Goal: Feedback & Contribution: Leave review/rating

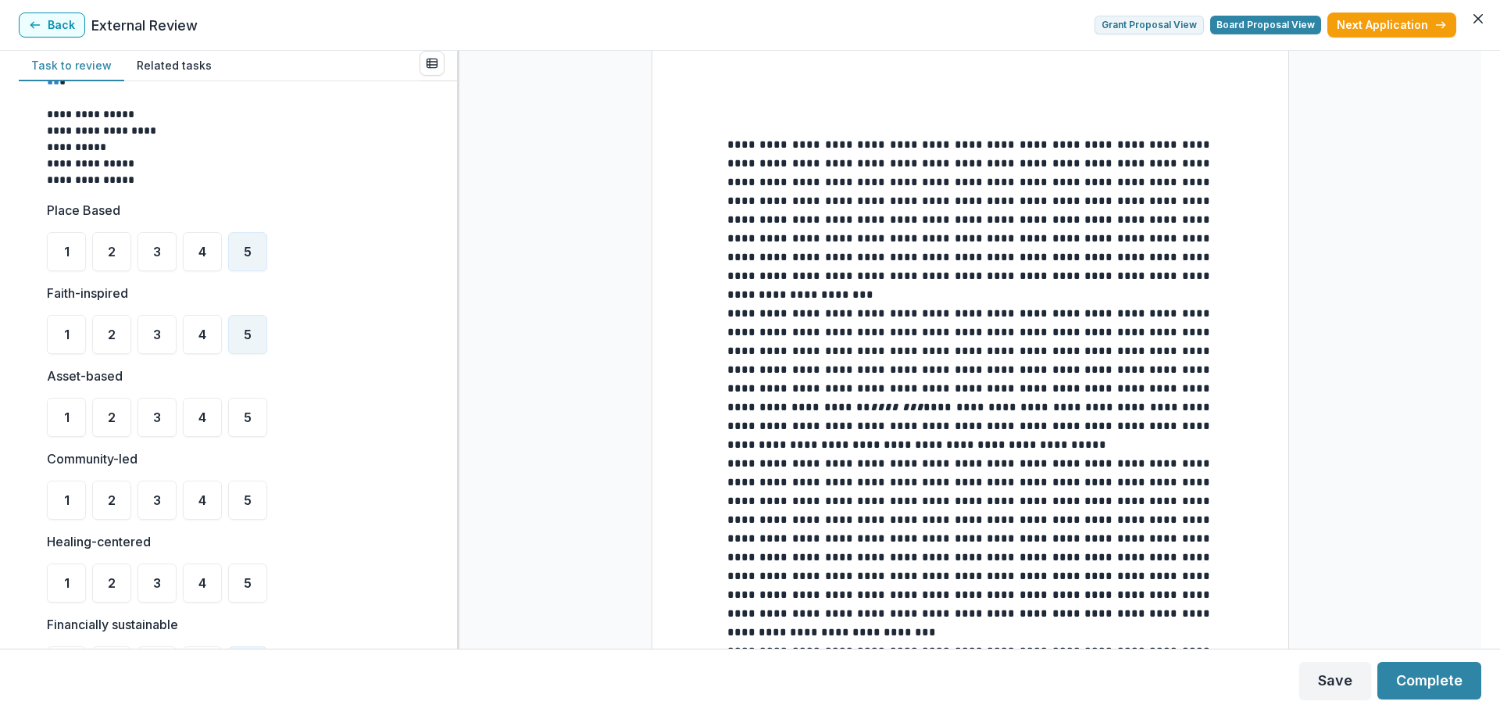
scroll to position [1718, 0]
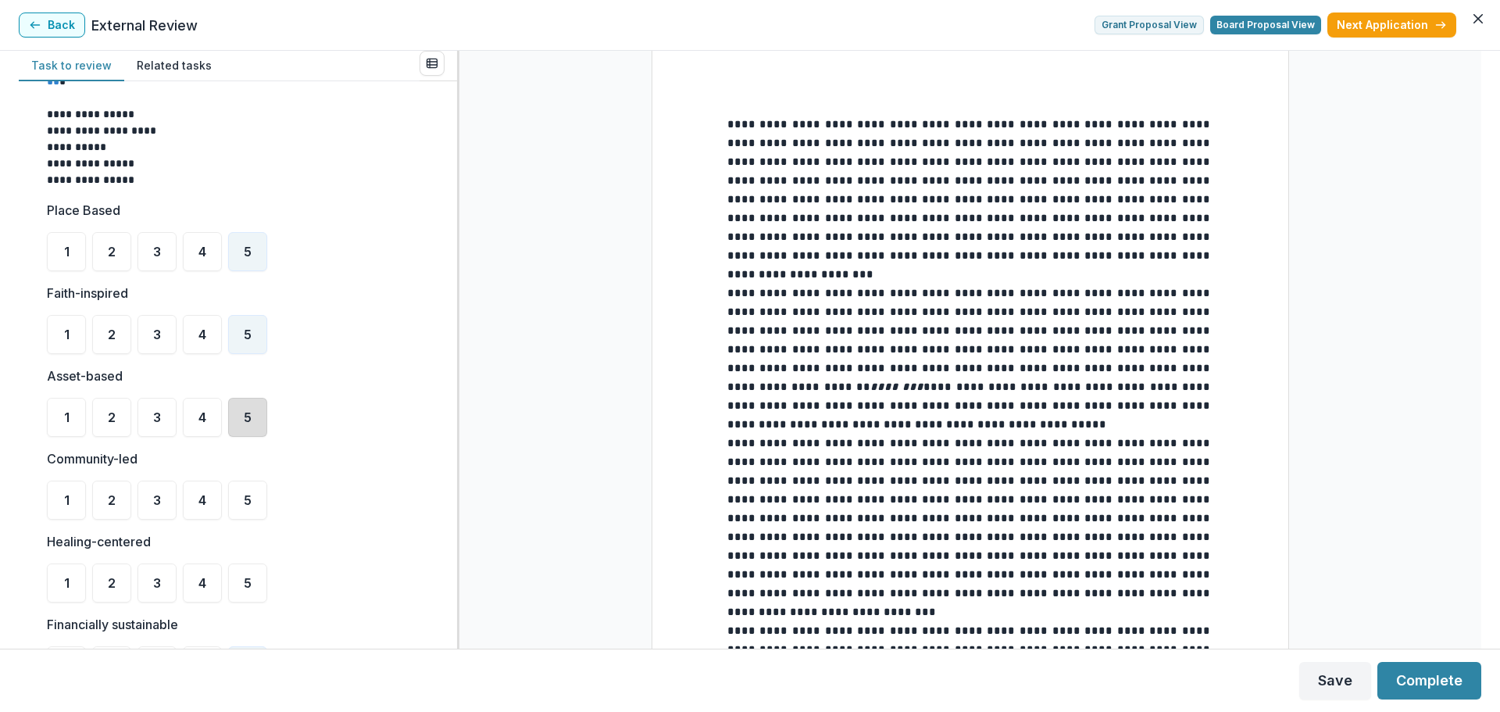
click at [255, 416] on div "5" at bounding box center [247, 417] width 39 height 39
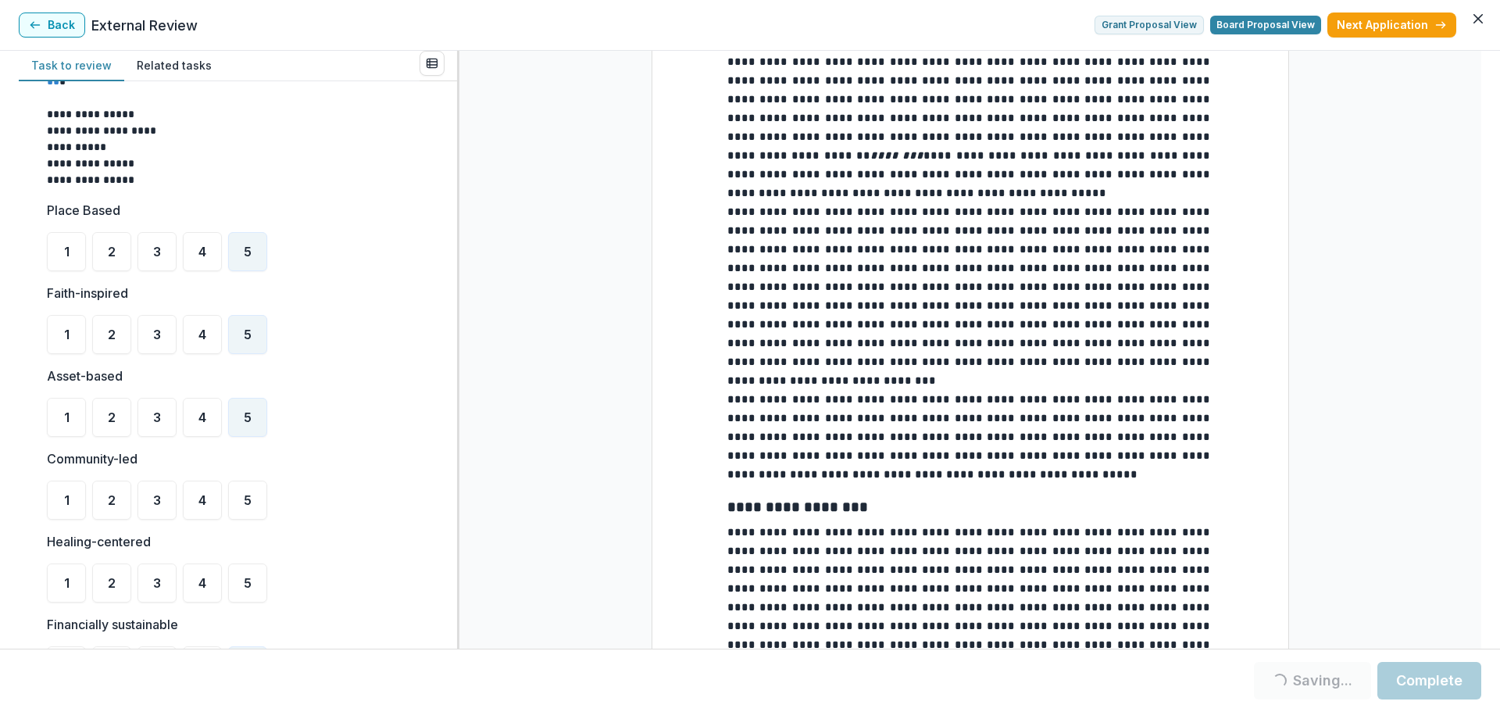
scroll to position [1953, 0]
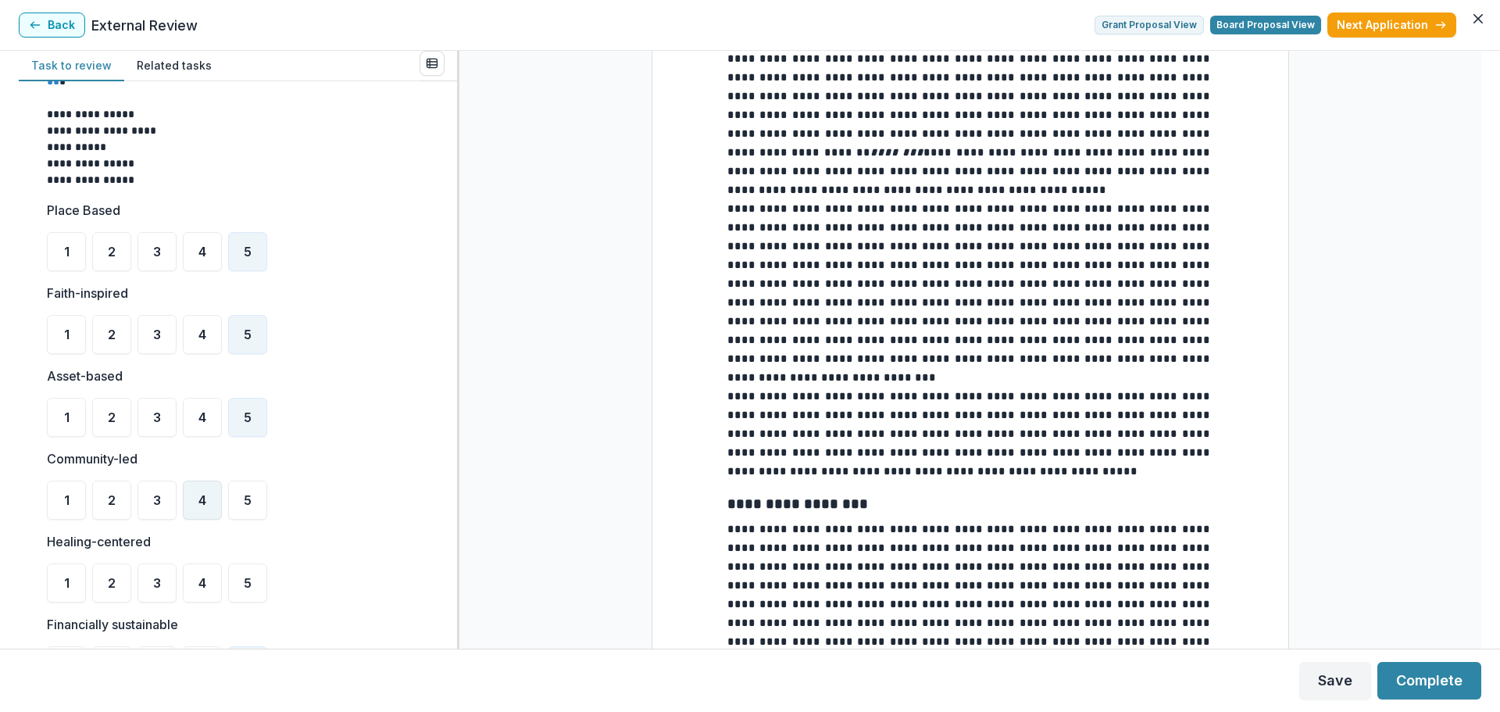
click at [199, 501] on span "4" at bounding box center [202, 500] width 8 height 12
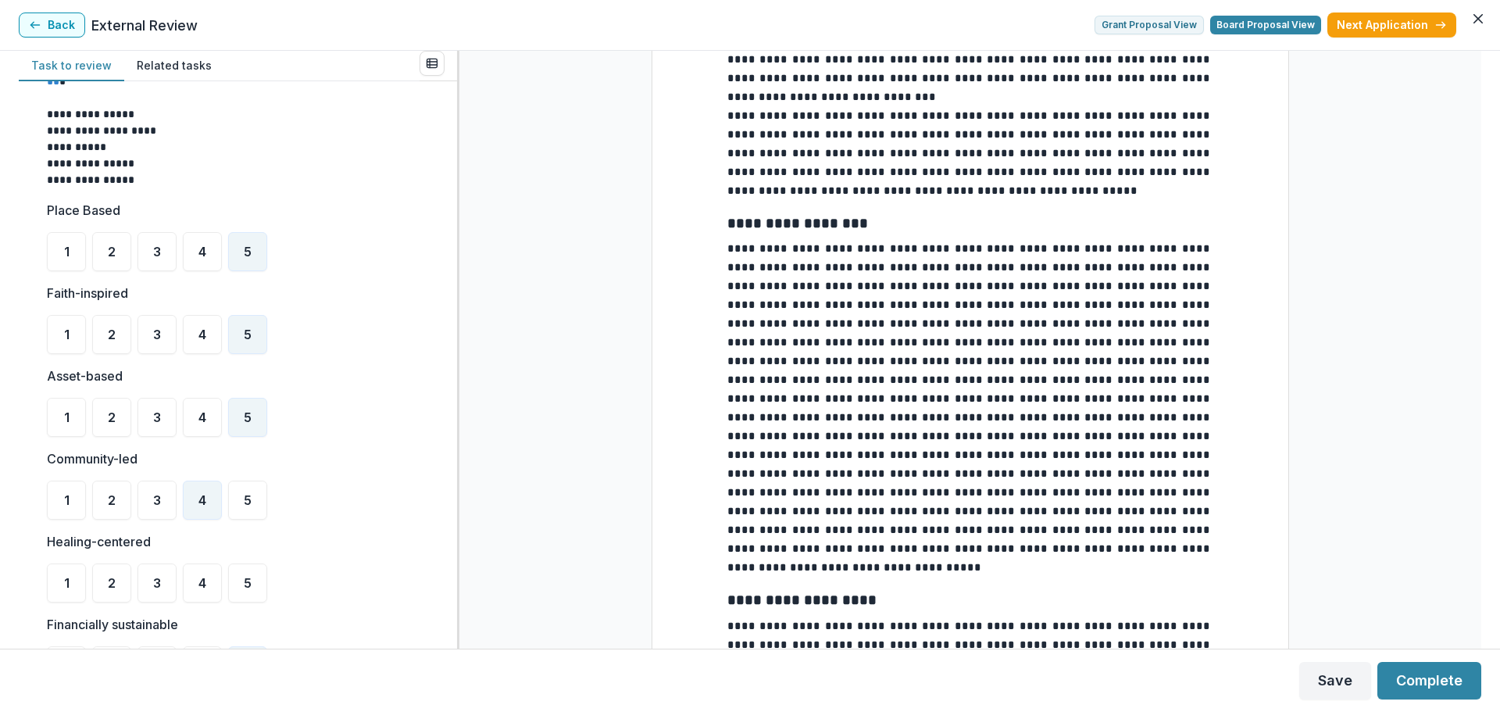
scroll to position [2265, 0]
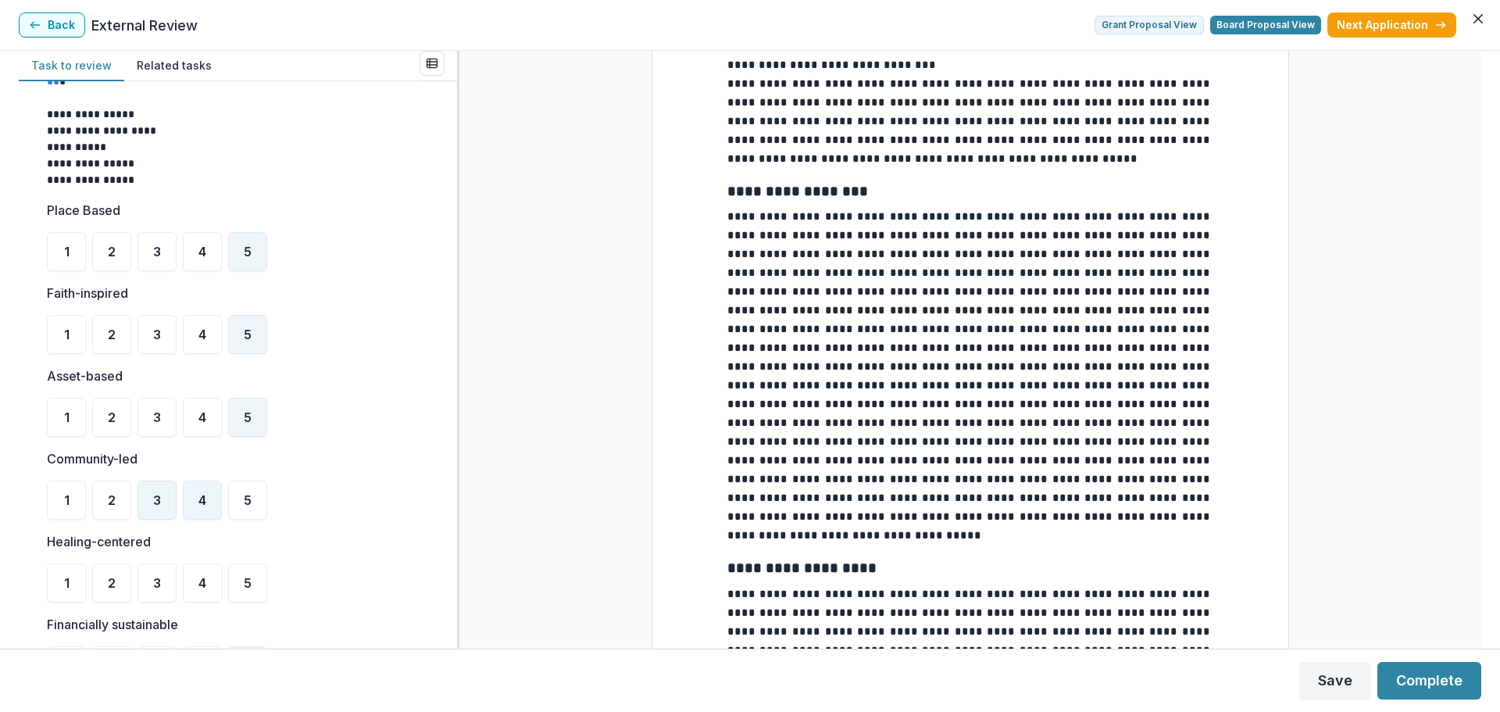
click at [161, 505] on span "3" at bounding box center [157, 500] width 8 height 12
click at [203, 576] on span "4" at bounding box center [202, 582] width 8 height 12
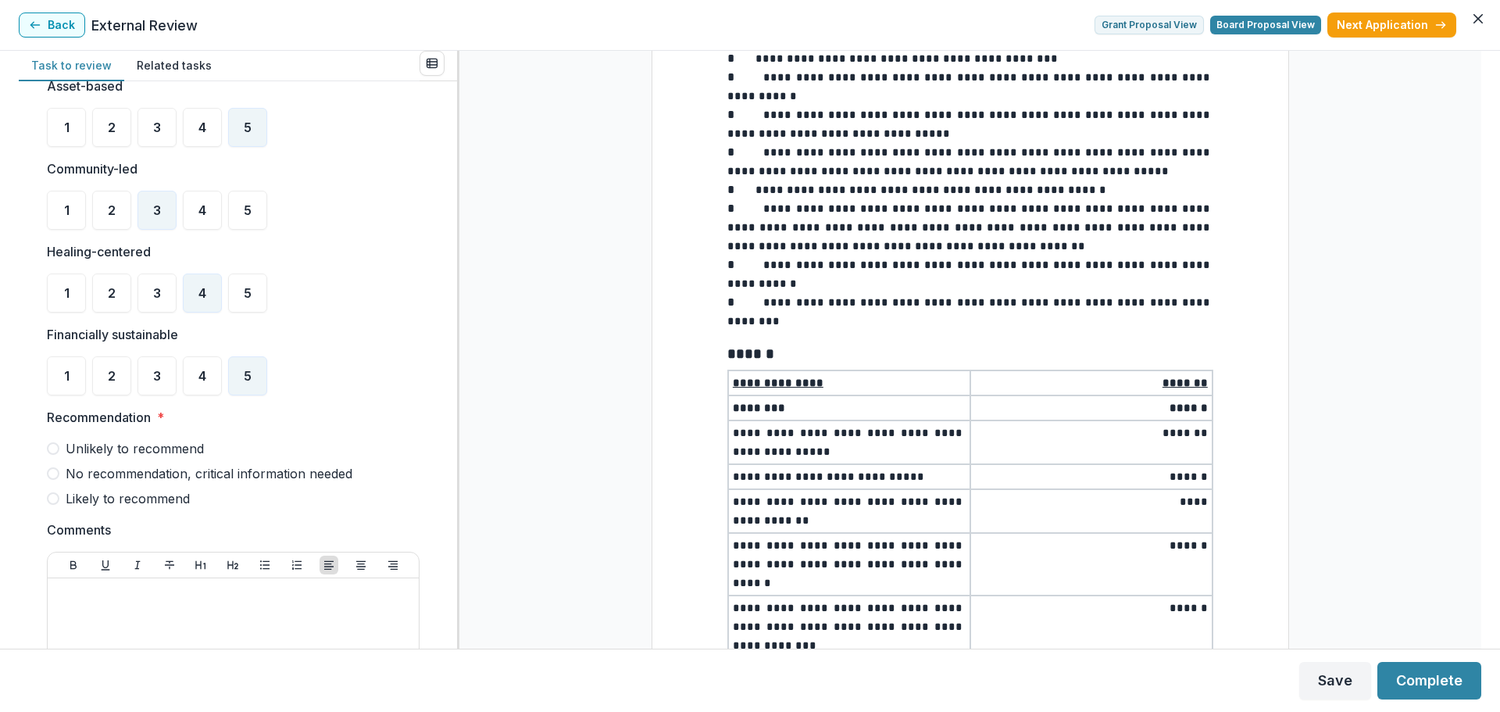
scroll to position [859, 0]
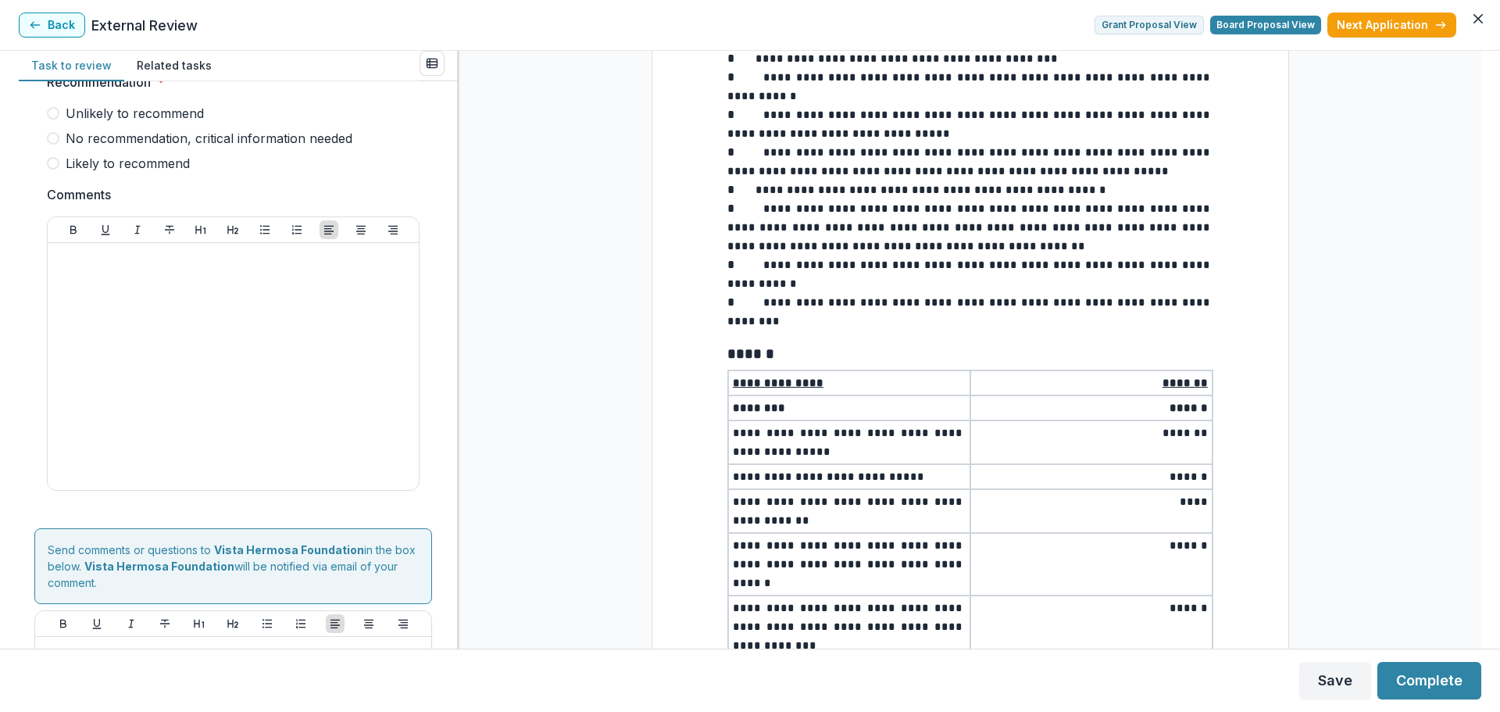
click at [49, 169] on label "Likely to recommend" at bounding box center [233, 163] width 373 height 19
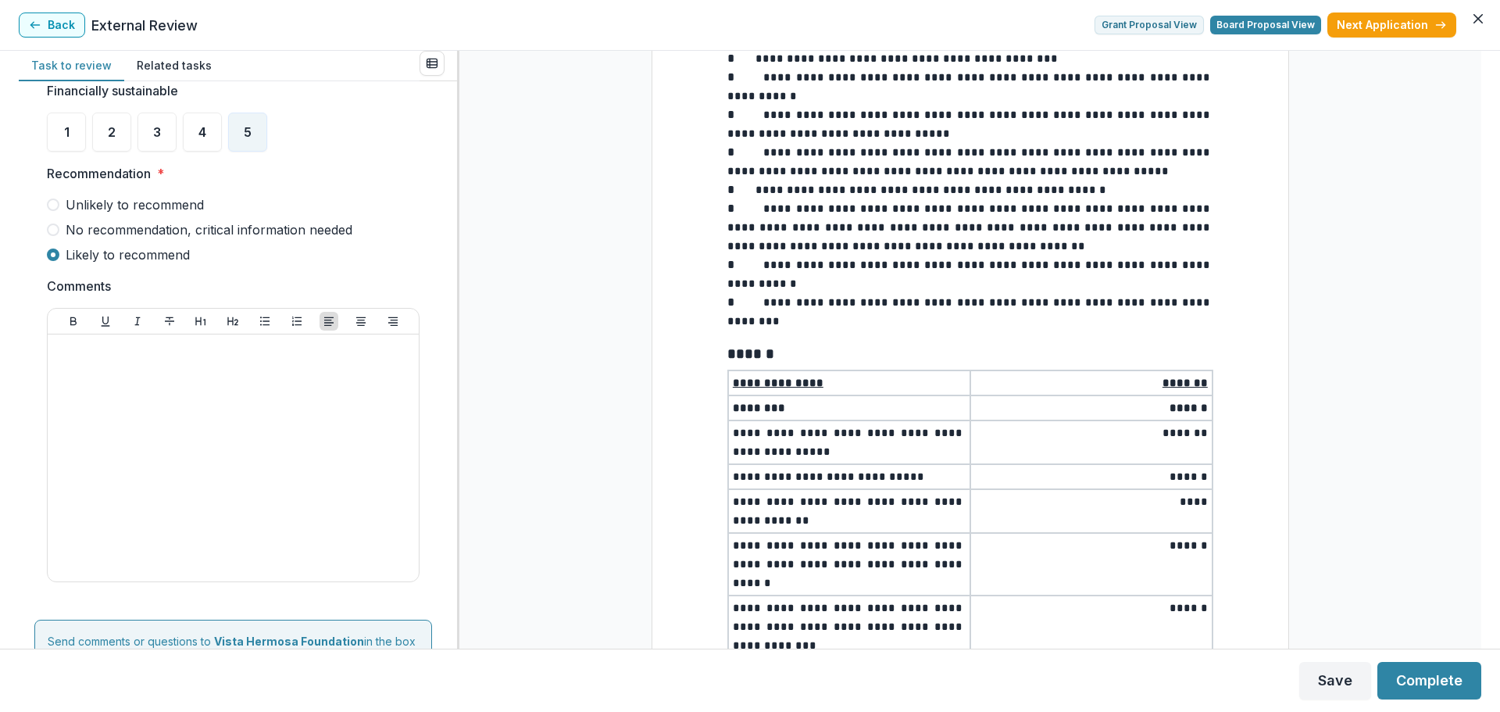
scroll to position [781, 0]
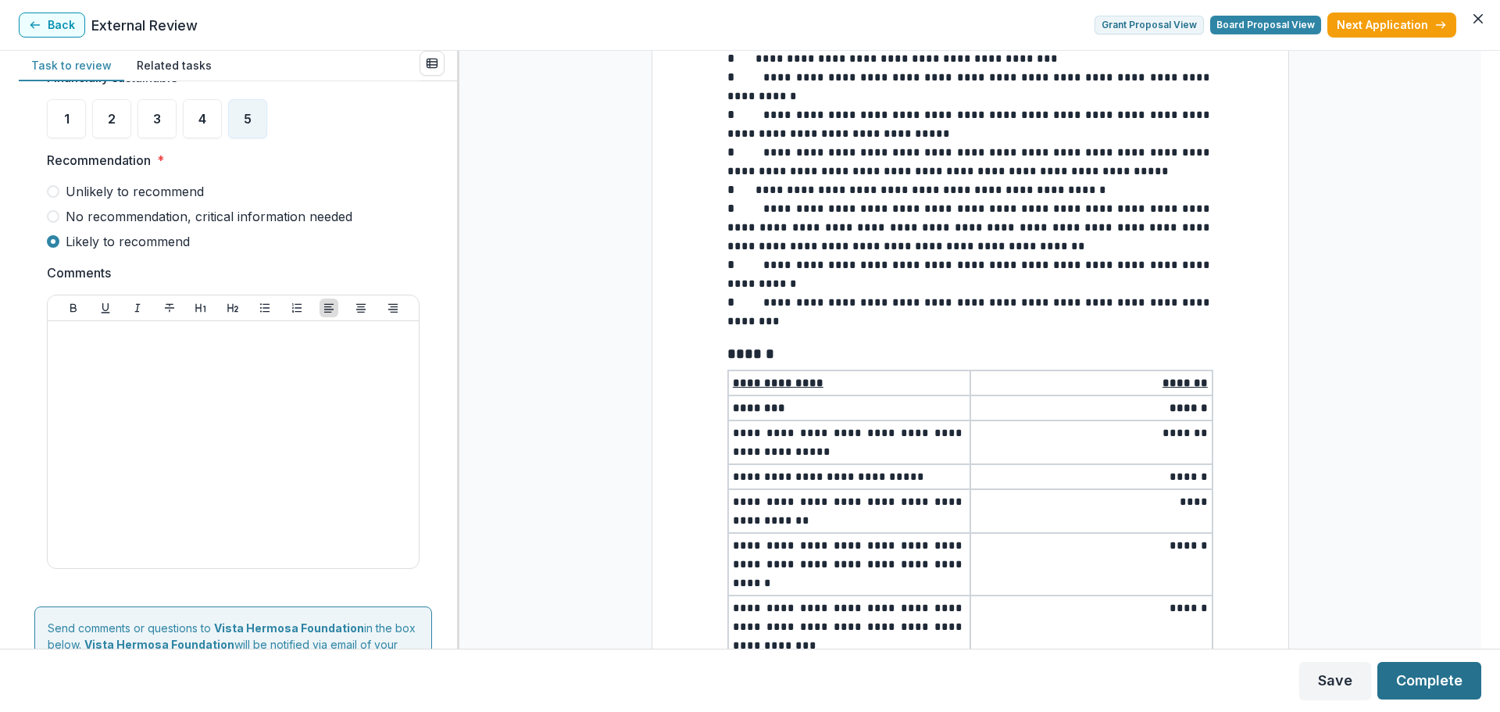
click at [1444, 676] on button "Complete" at bounding box center [1429, 680] width 104 height 37
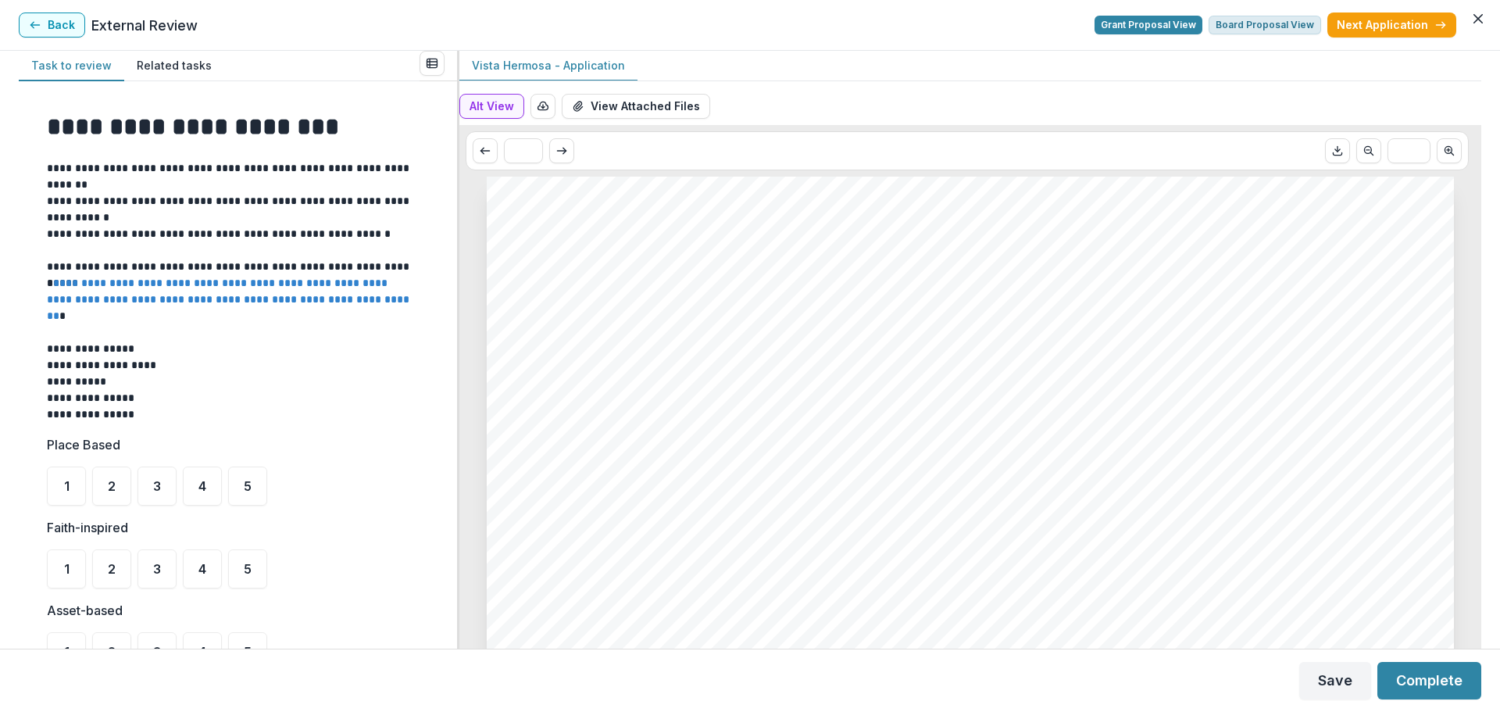
click at [1264, 26] on button "Board Proposal View" at bounding box center [1264, 25] width 112 height 19
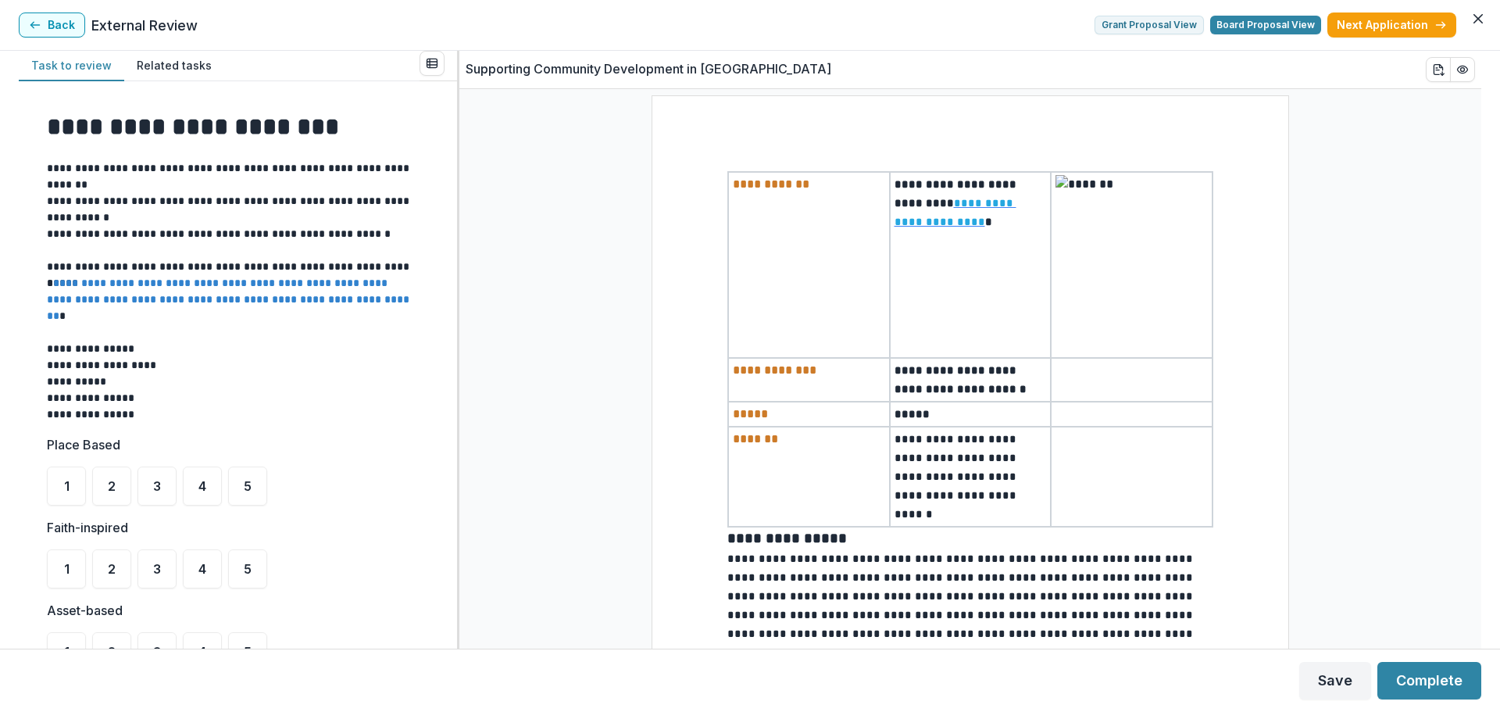
scroll to position [625, 0]
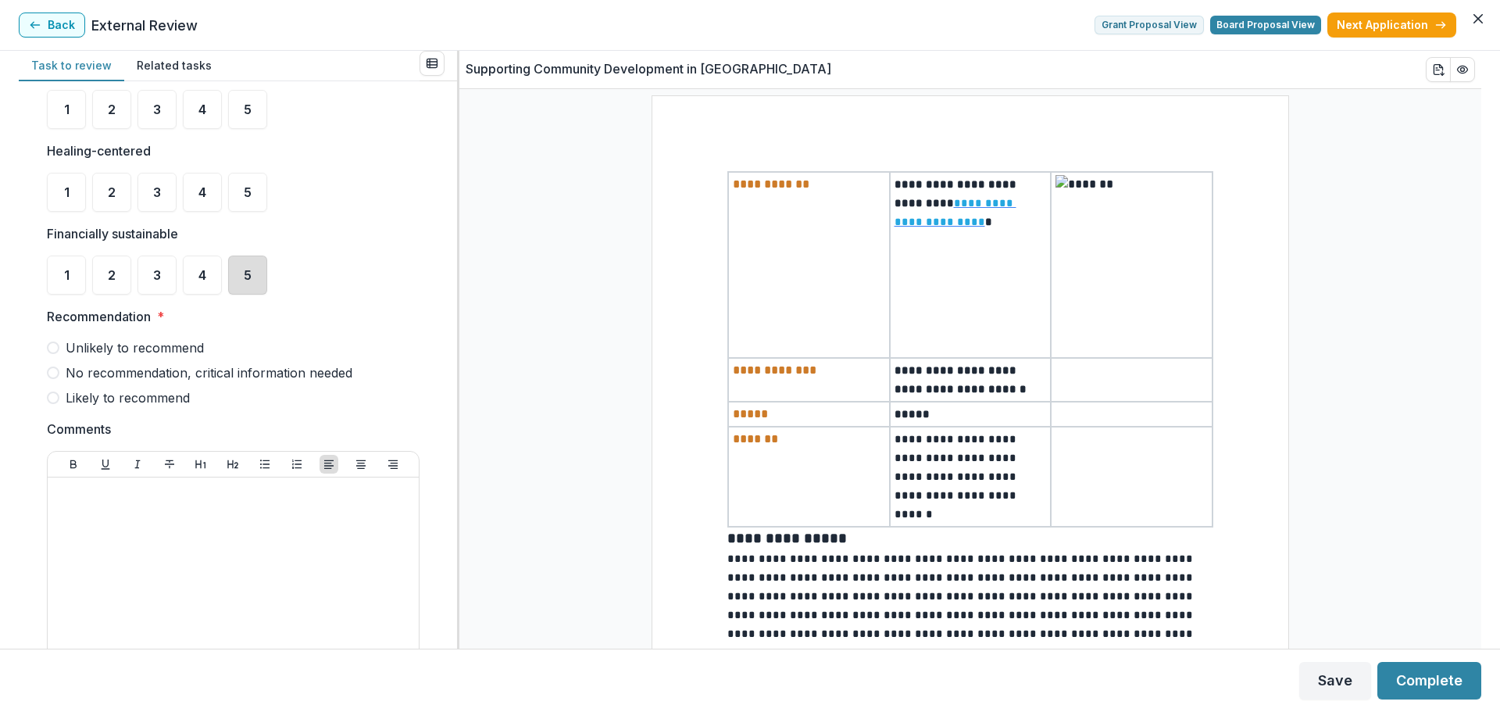
drag, startPoint x: 252, startPoint y: 273, endPoint x: 673, endPoint y: 466, distance: 462.8
click at [255, 278] on div "5" at bounding box center [247, 274] width 39 height 39
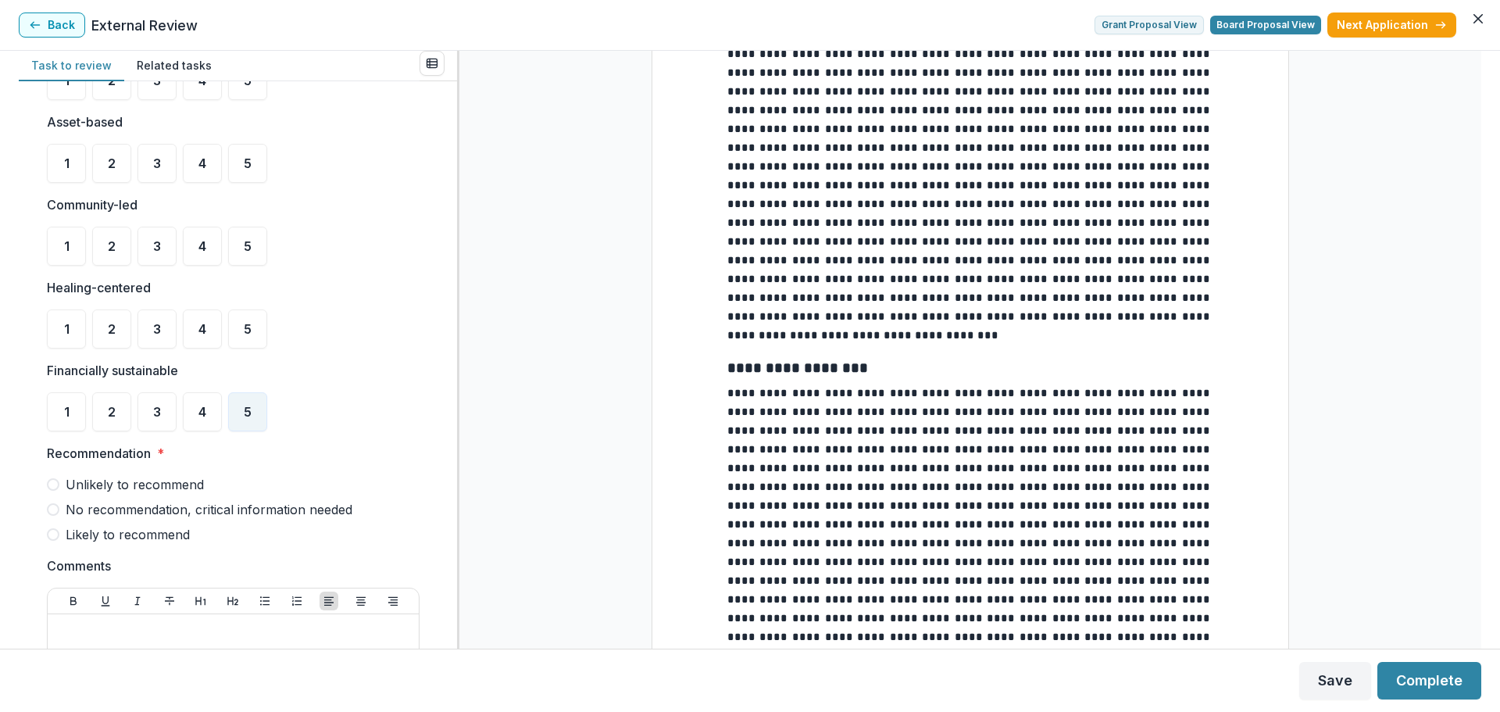
scroll to position [469, 0]
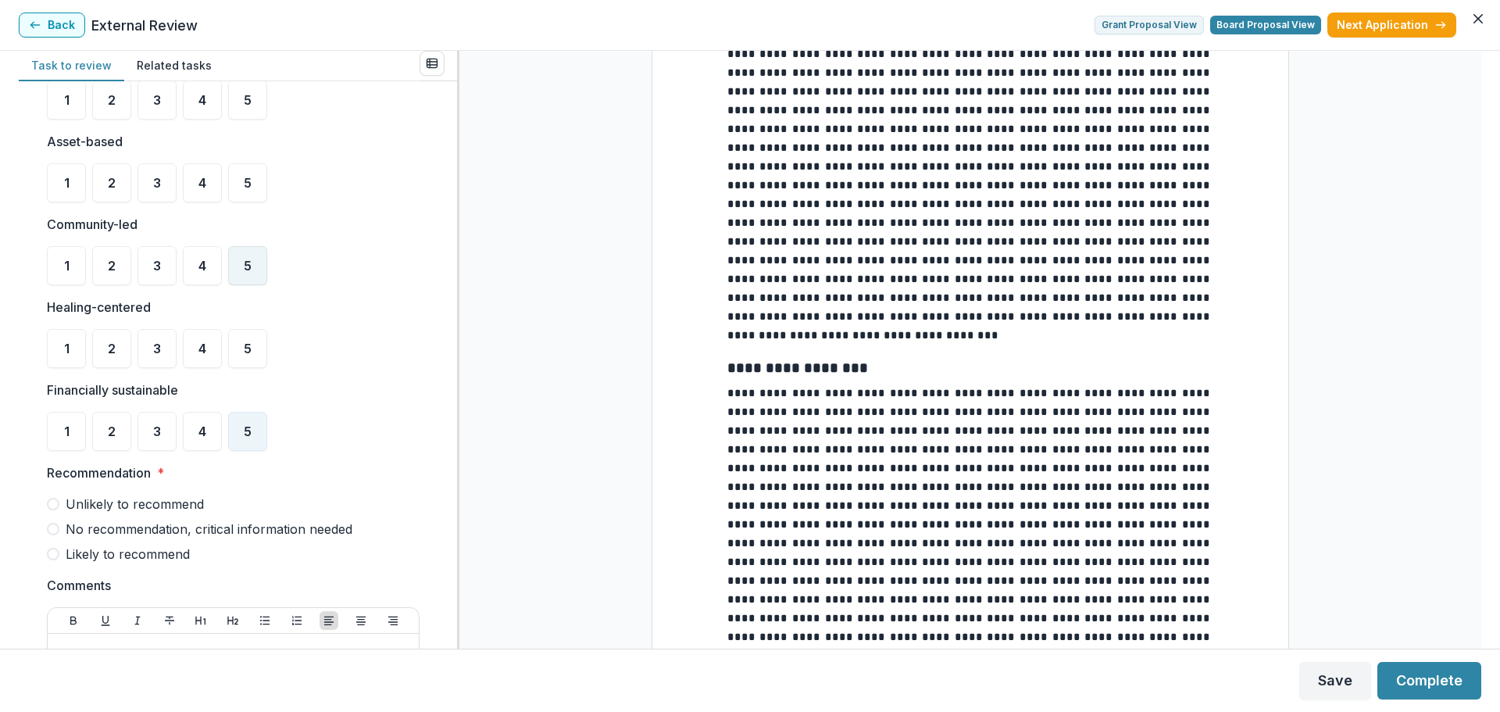
click at [234, 264] on div "5" at bounding box center [247, 265] width 39 height 39
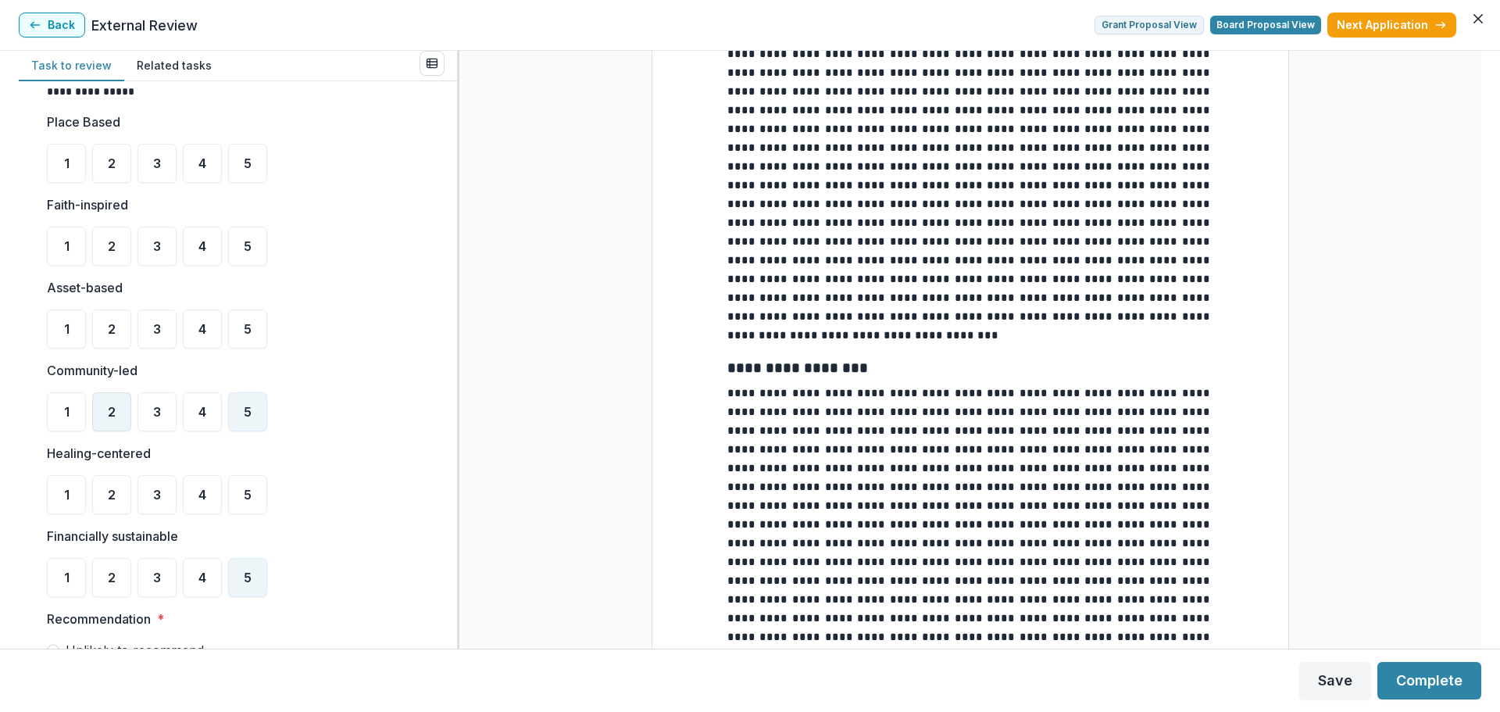
scroll to position [312, 0]
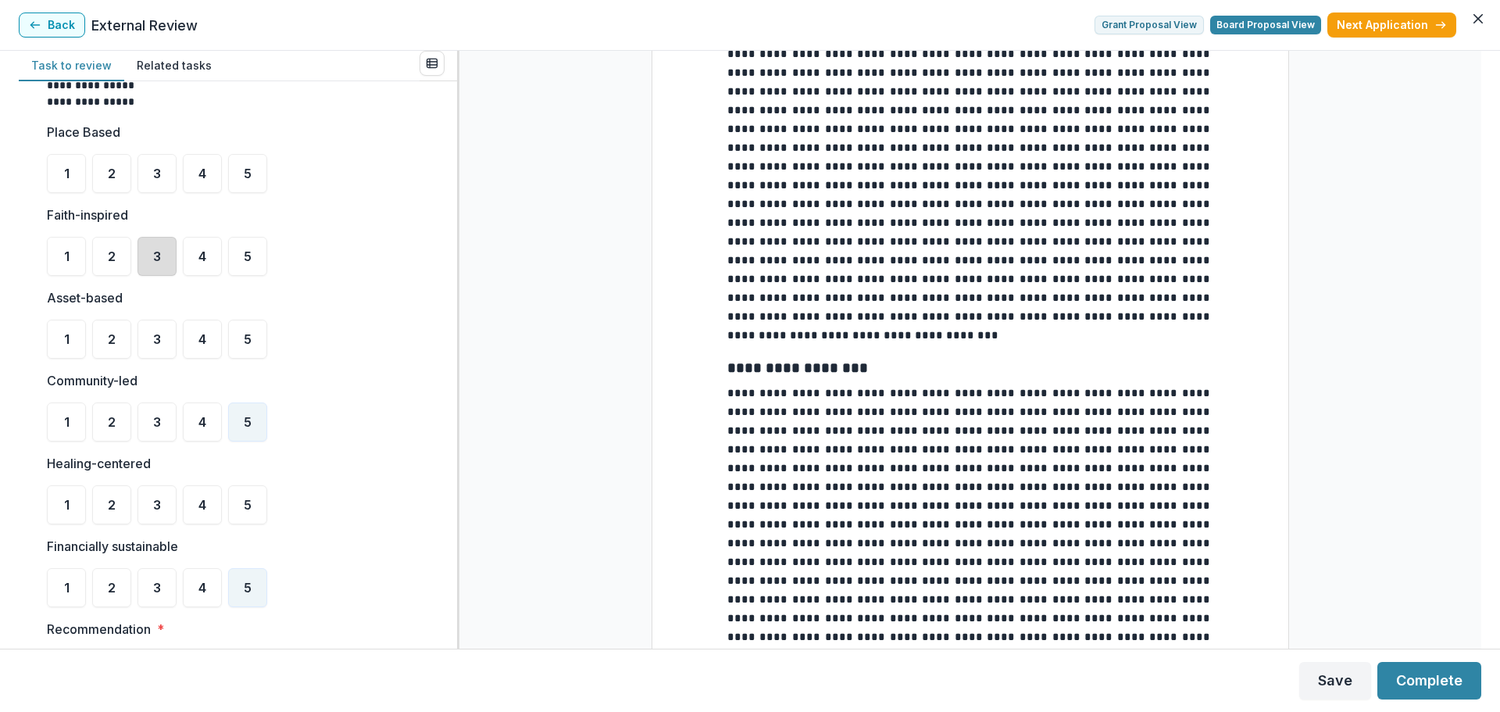
click at [162, 251] on div "3" at bounding box center [156, 256] width 39 height 39
click at [254, 168] on div "5" at bounding box center [247, 173] width 39 height 39
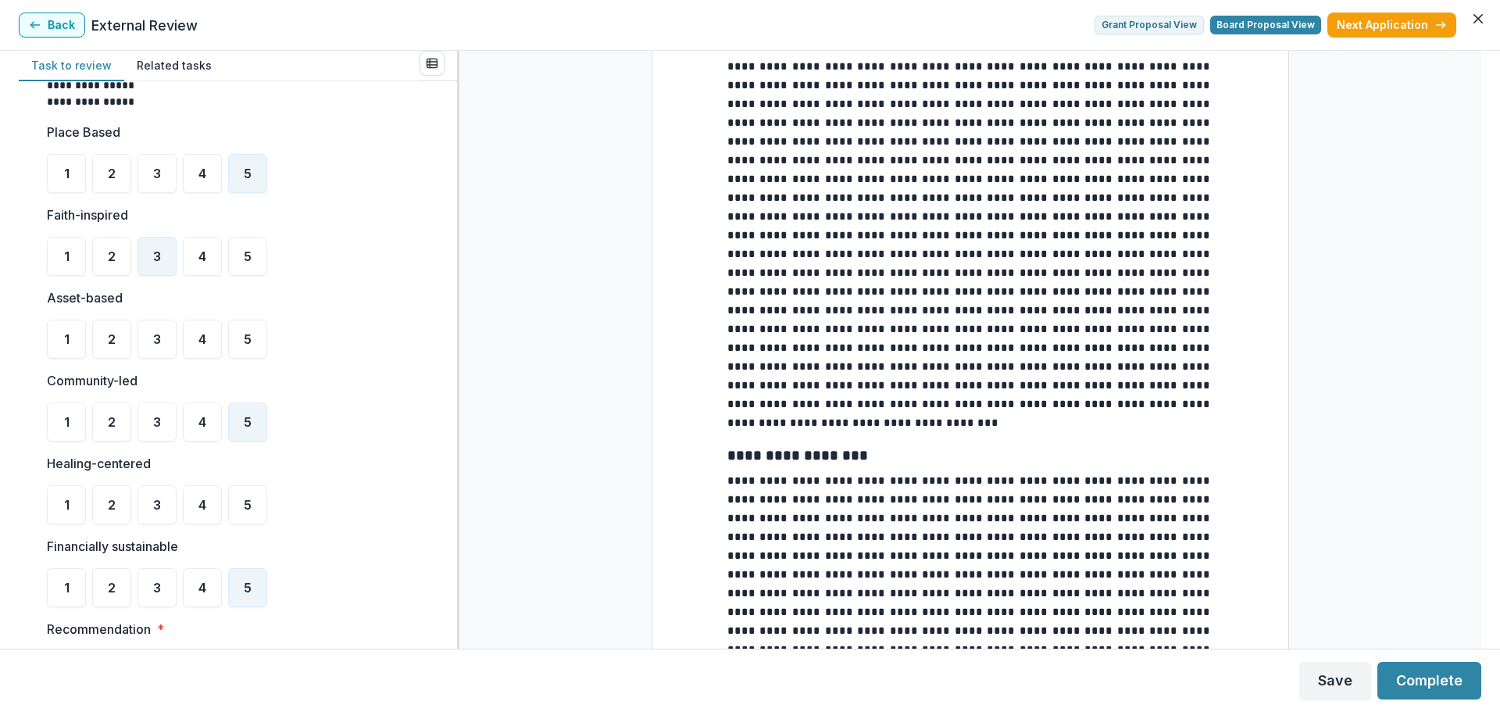
scroll to position [1796, 0]
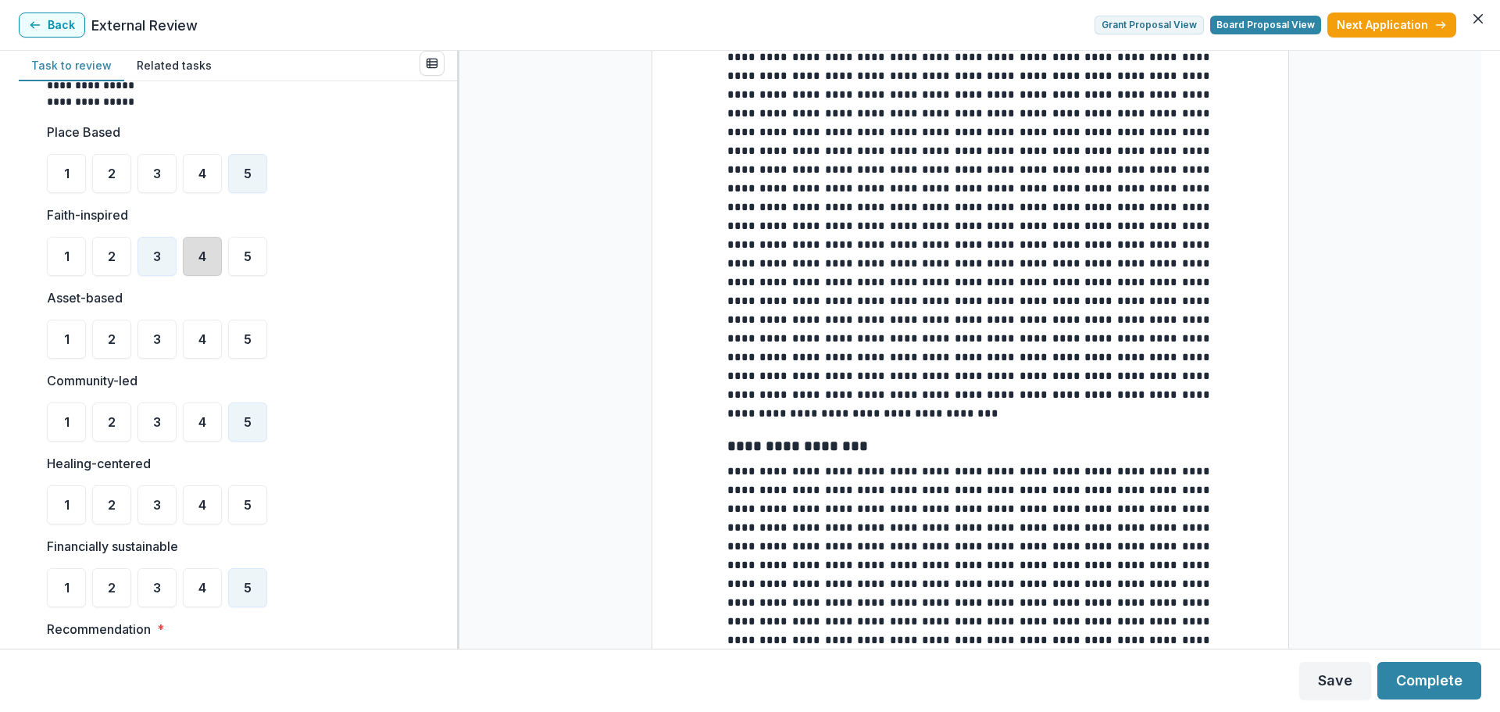
click at [207, 255] on div "4" at bounding box center [202, 256] width 39 height 39
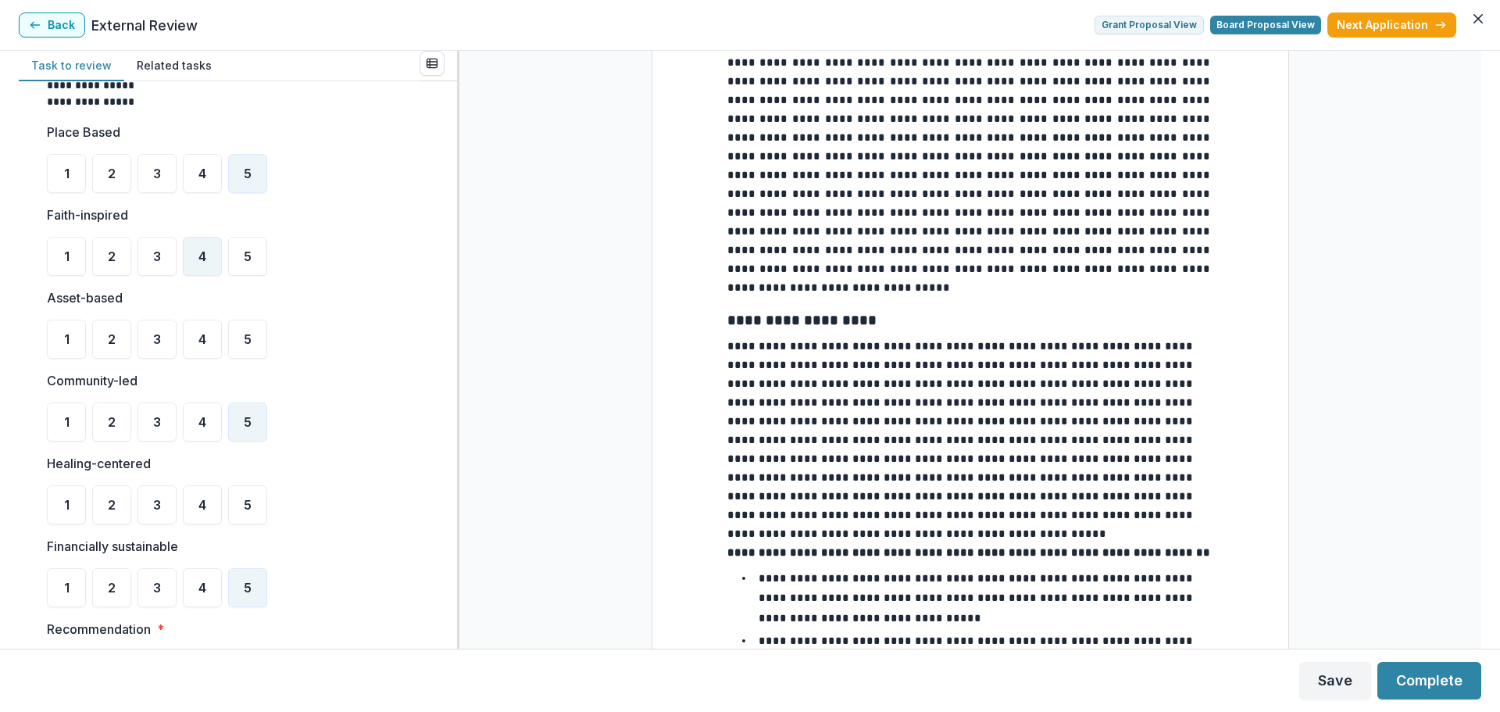
scroll to position [2343, 0]
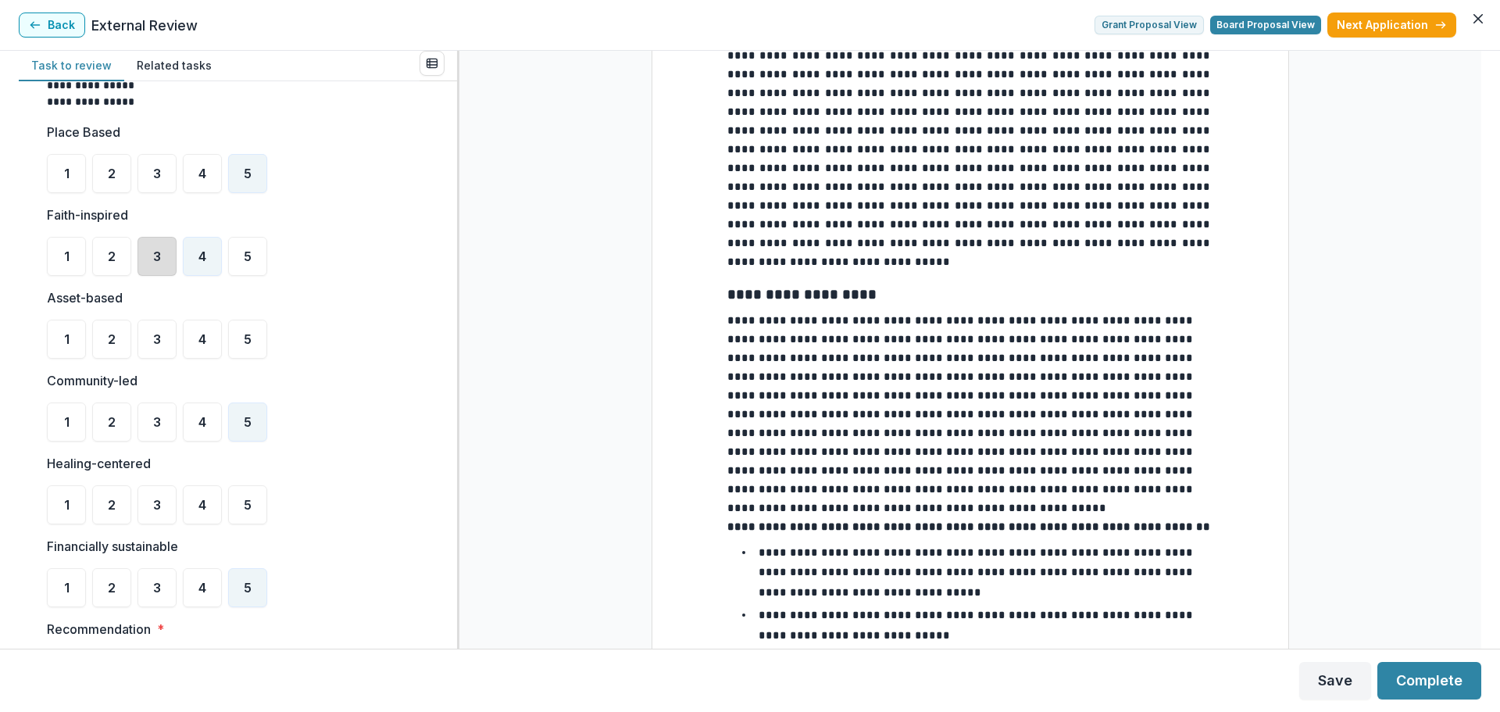
click at [152, 248] on div "3" at bounding box center [156, 256] width 39 height 39
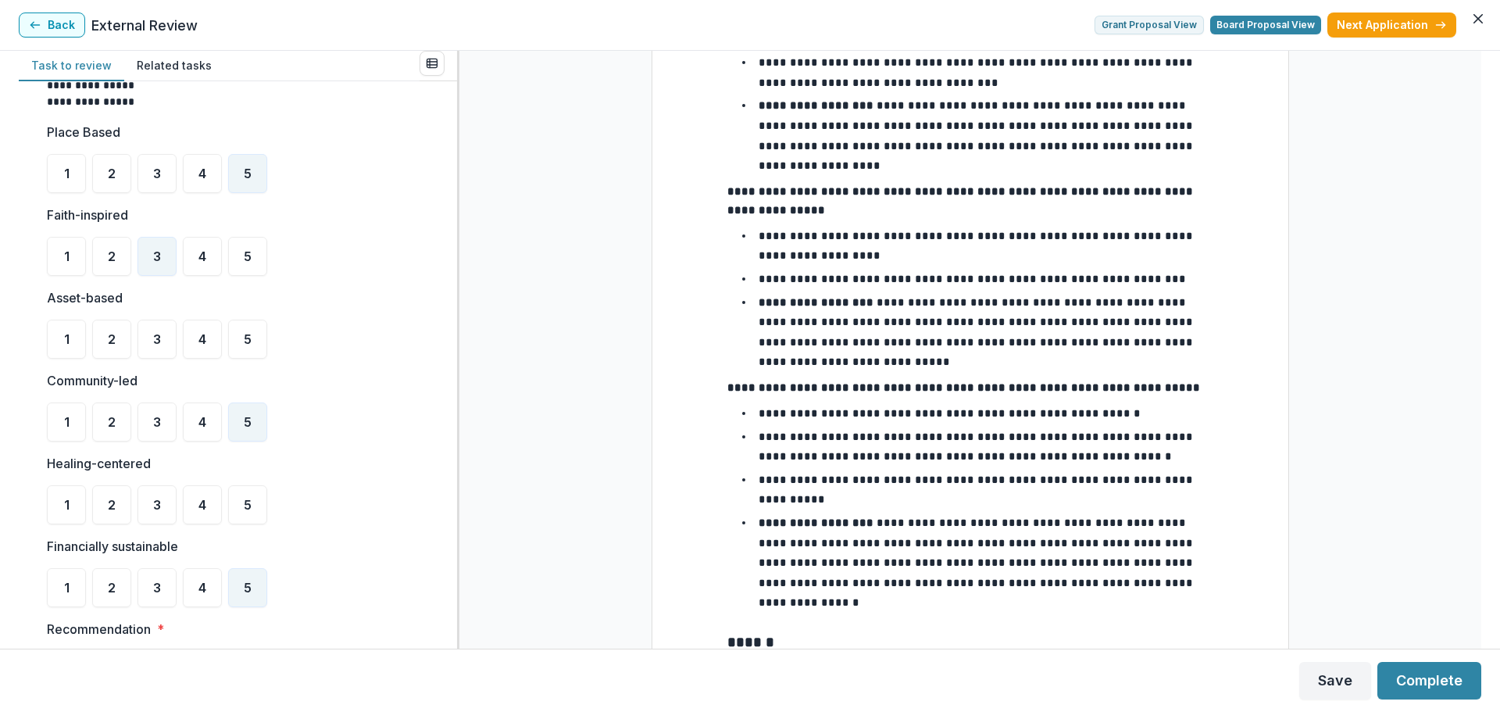
scroll to position [3284, 0]
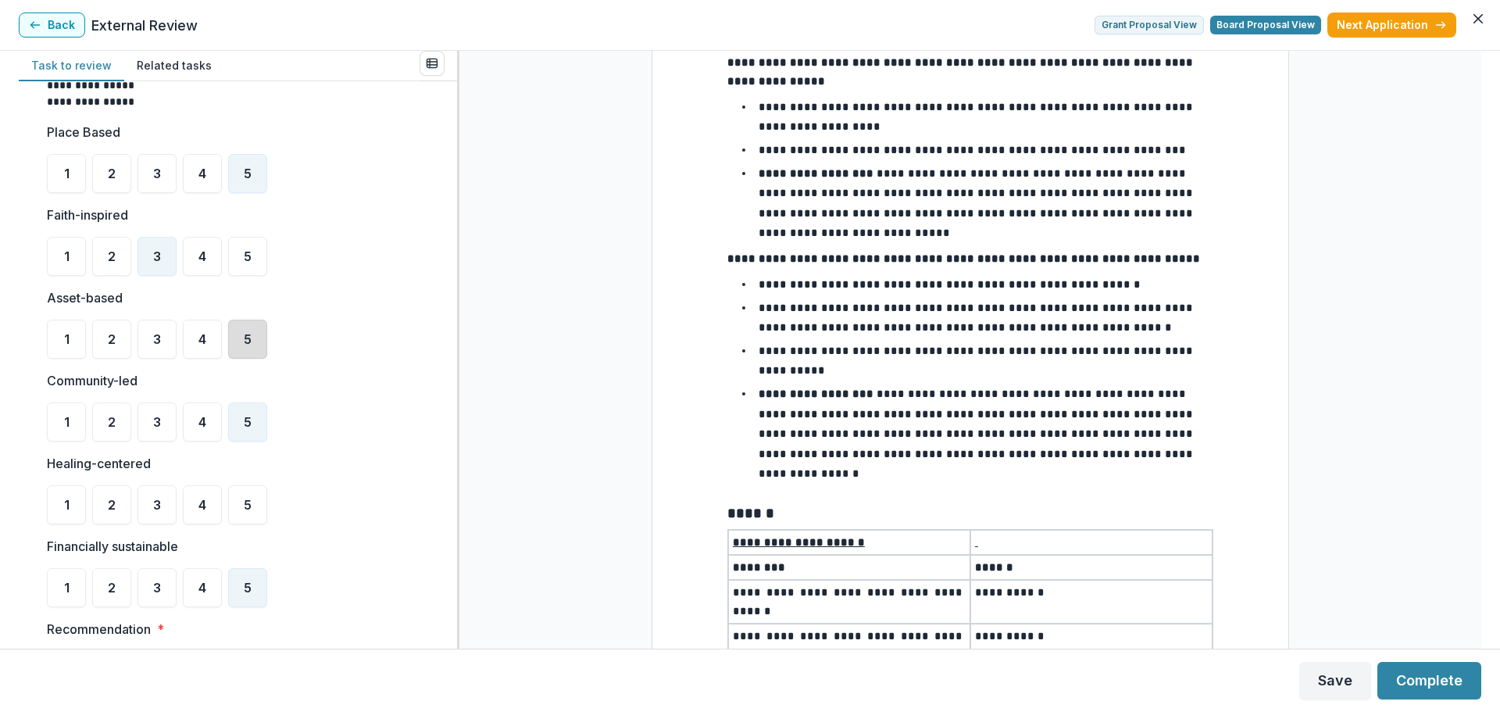
click at [237, 334] on div "5" at bounding box center [247, 338] width 39 height 39
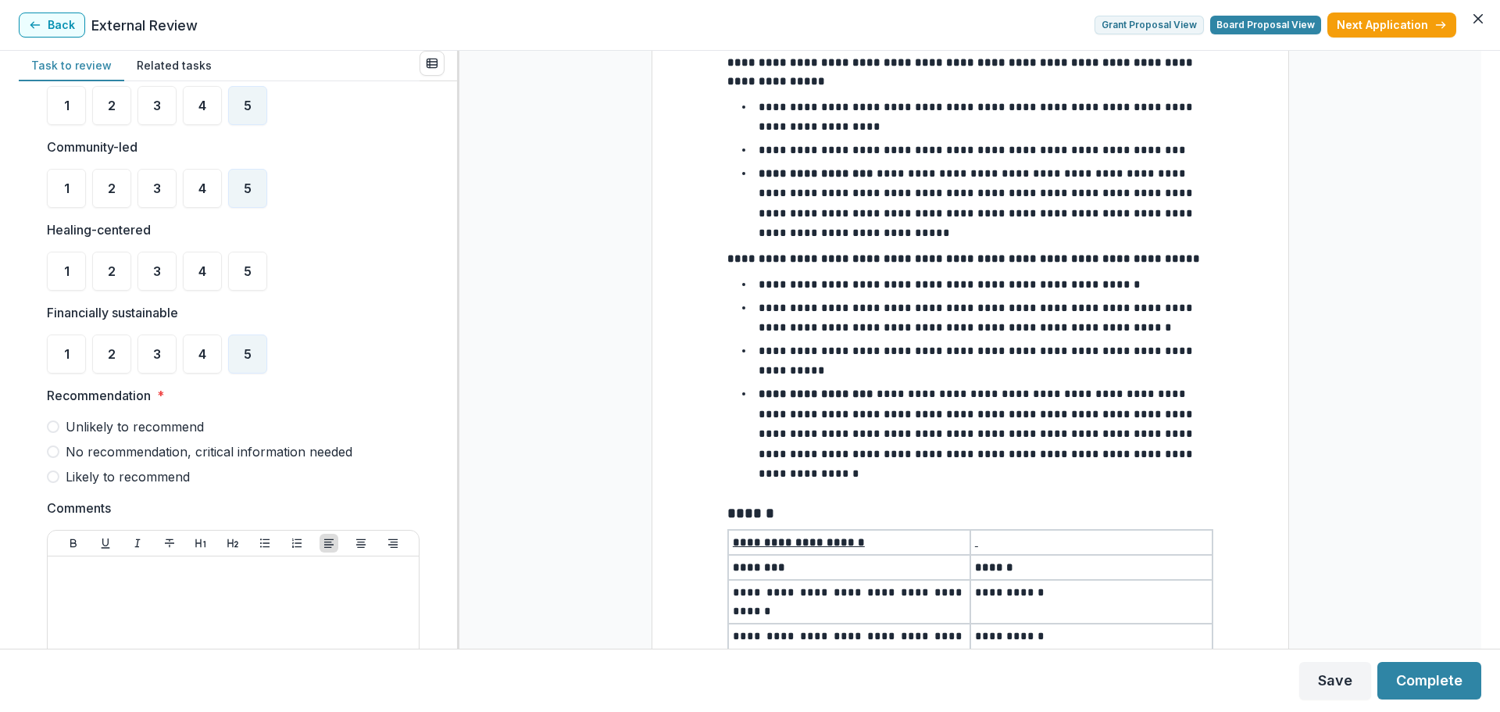
scroll to position [547, 0]
click at [209, 271] on div "4" at bounding box center [202, 270] width 39 height 39
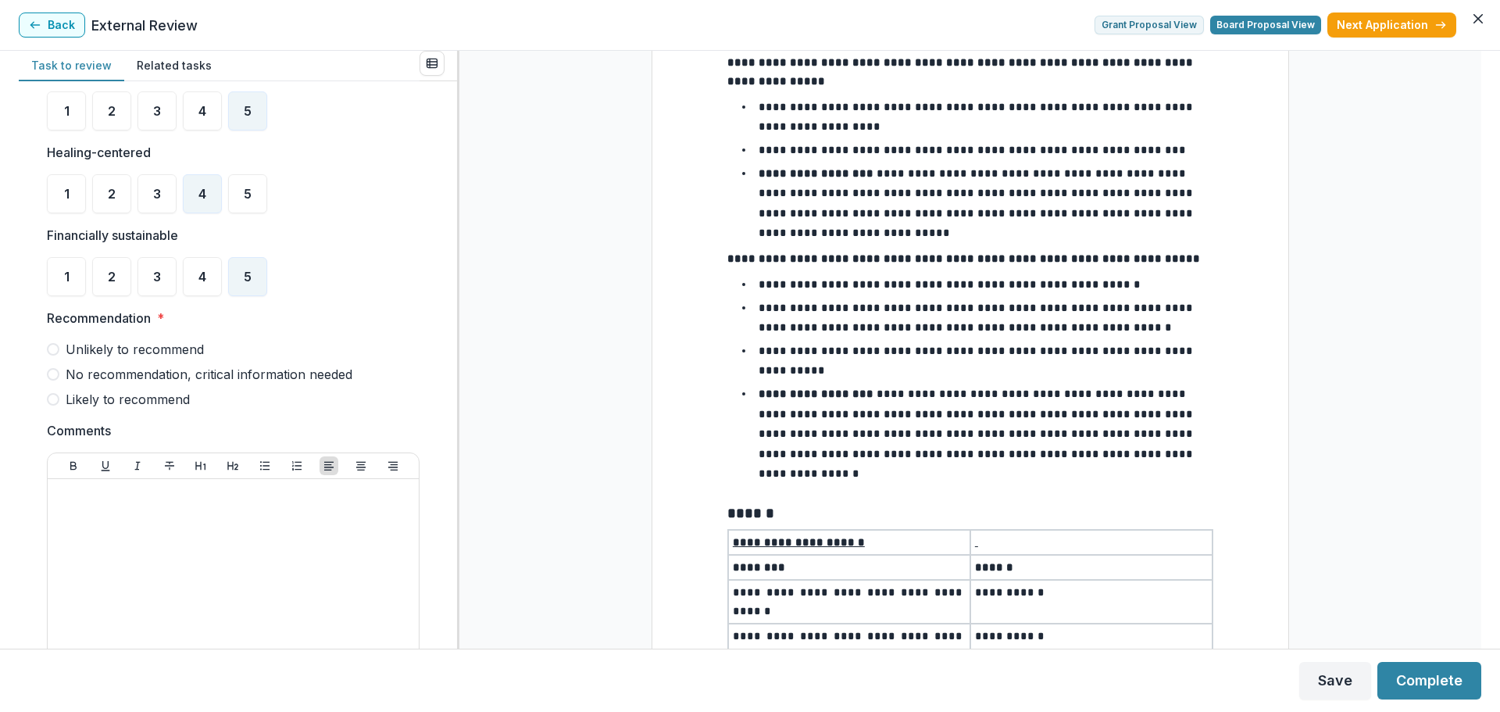
scroll to position [781, 0]
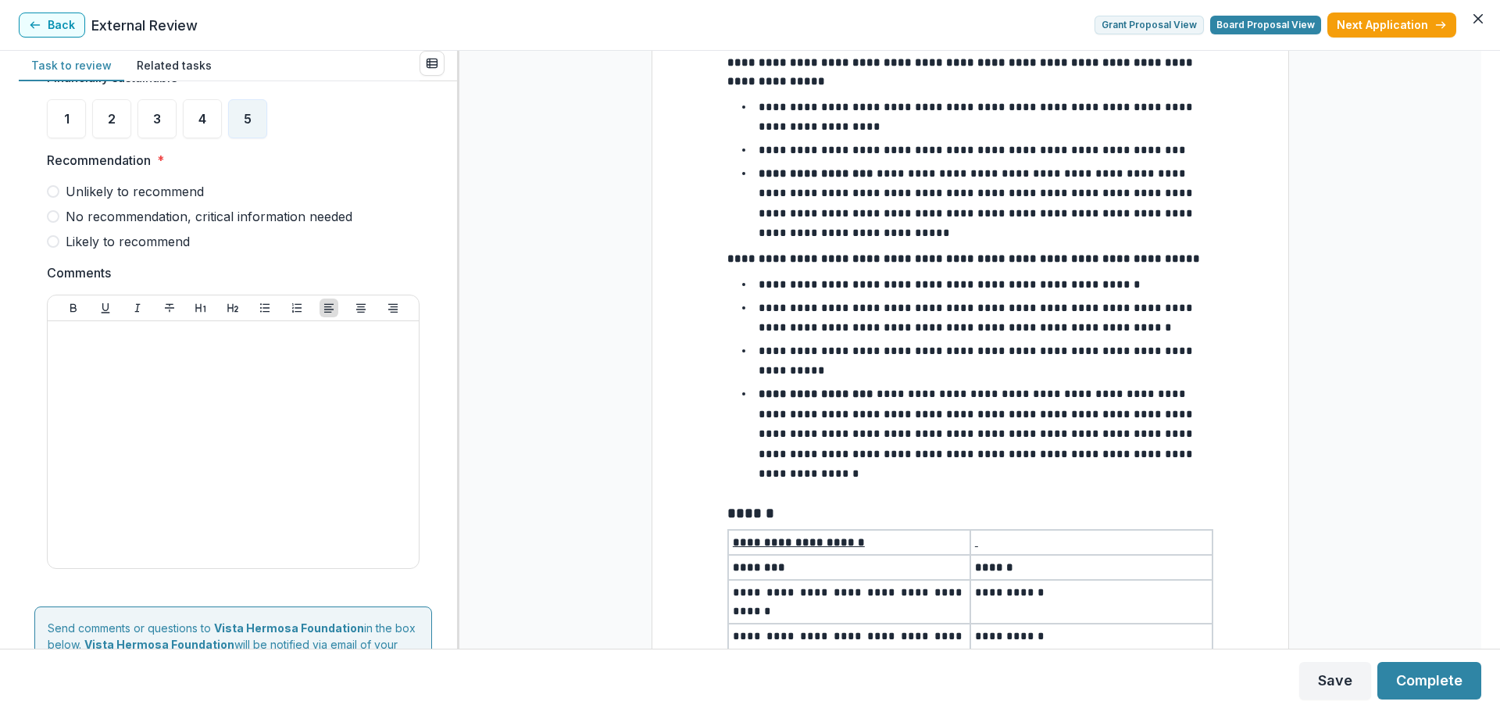
click at [51, 243] on span at bounding box center [53, 241] width 12 height 12
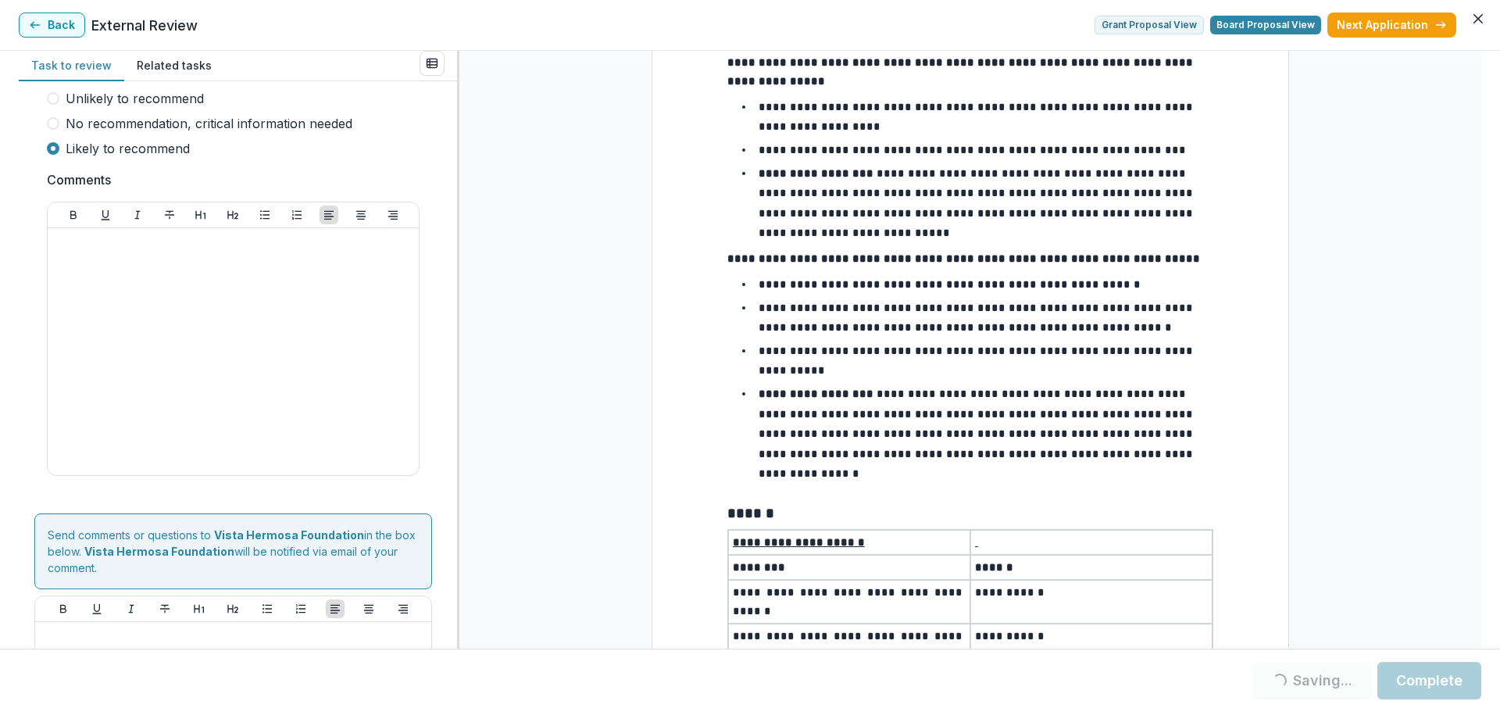
scroll to position [998, 0]
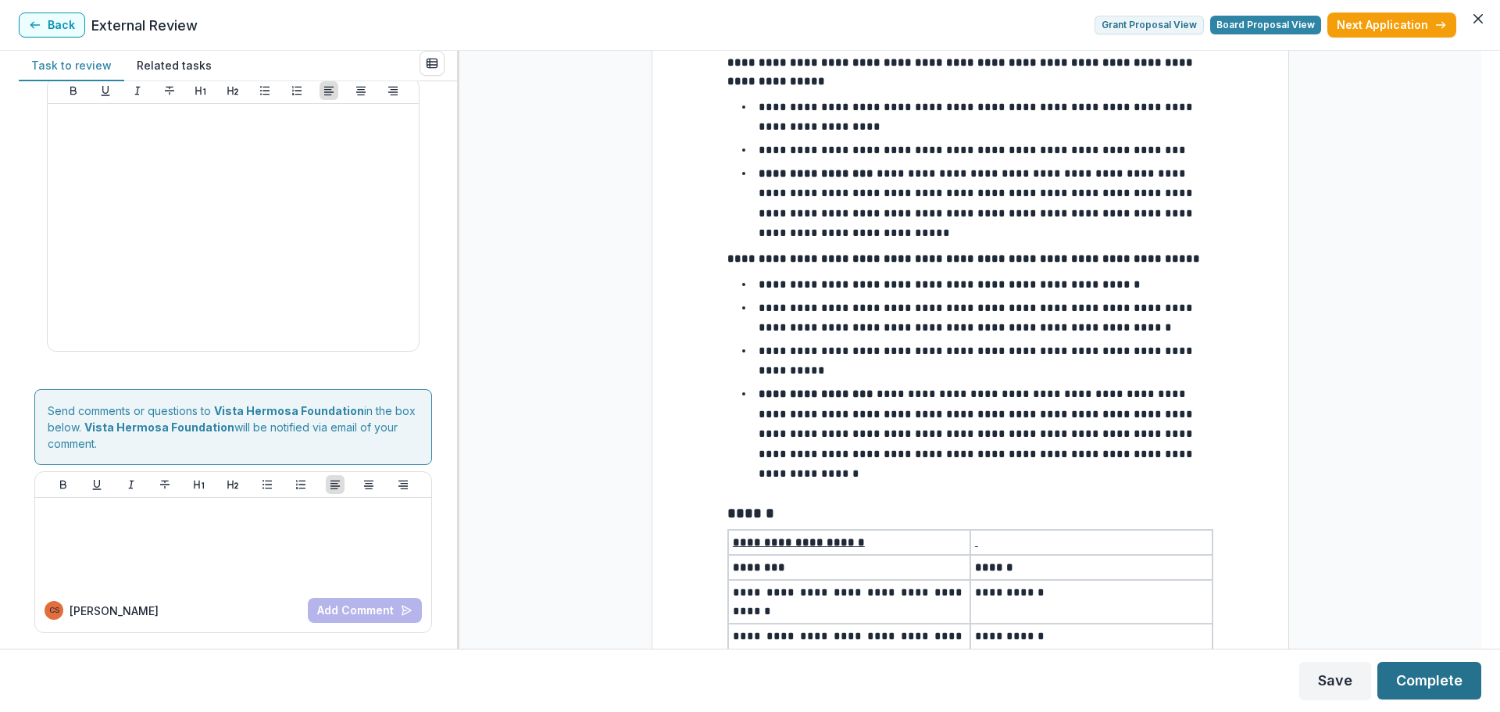
click at [1416, 683] on button "Complete" at bounding box center [1429, 680] width 104 height 37
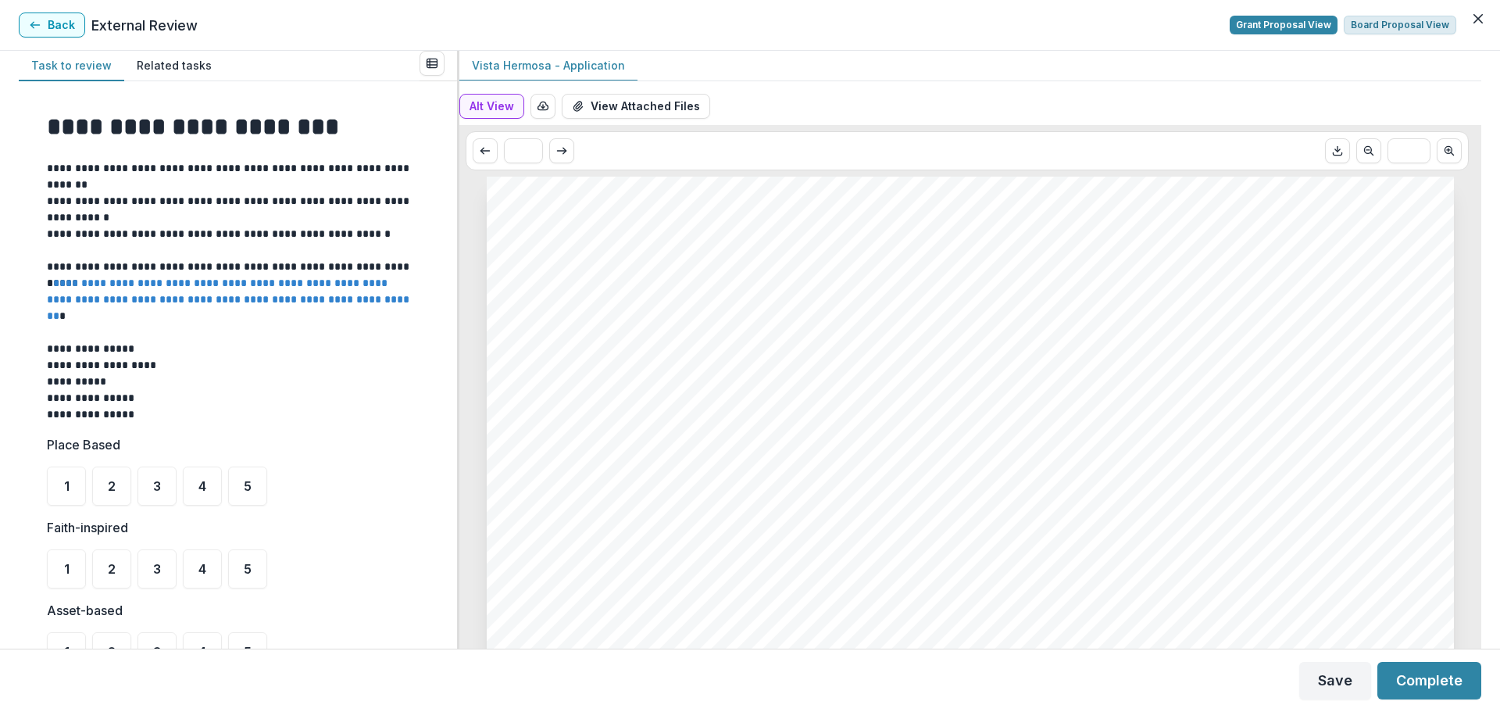
click at [1411, 29] on button "Board Proposal View" at bounding box center [1399, 25] width 112 height 19
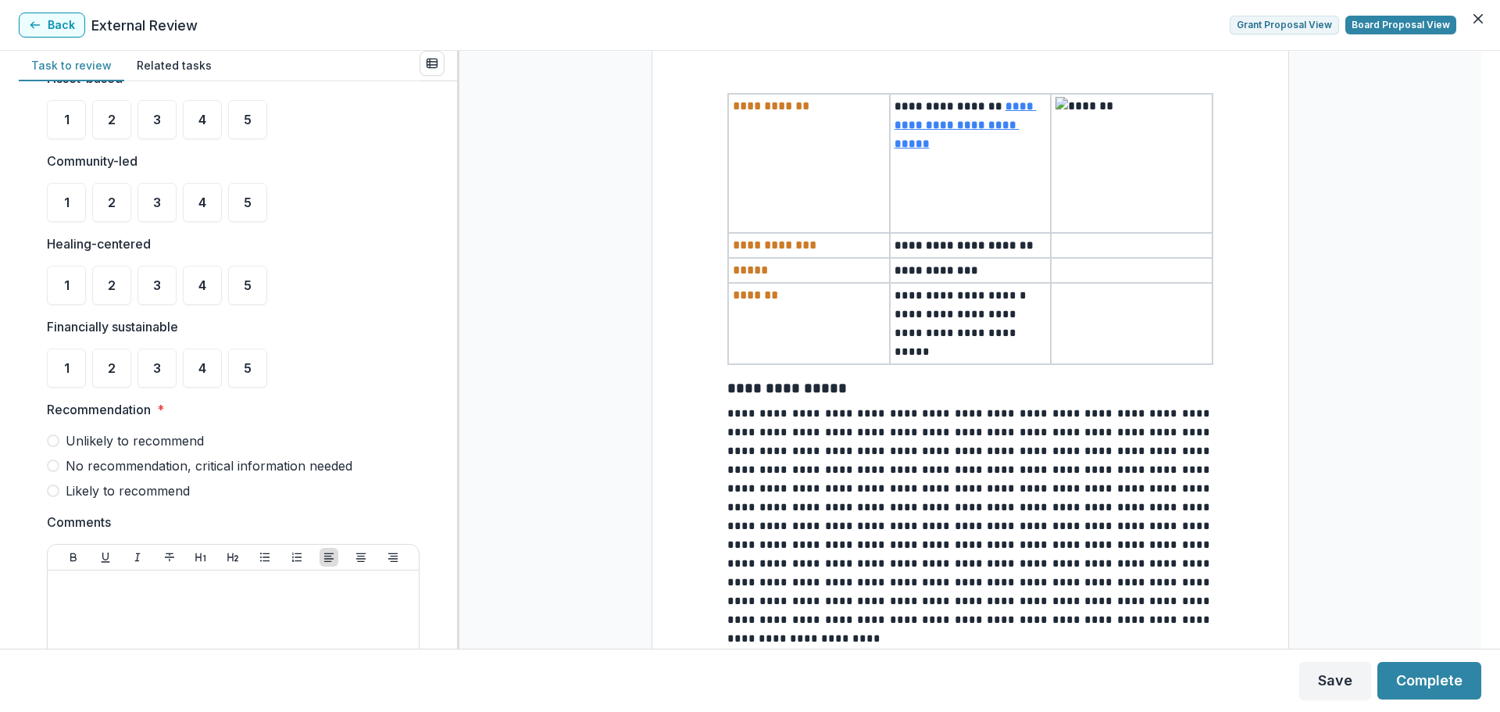
scroll to position [547, 0]
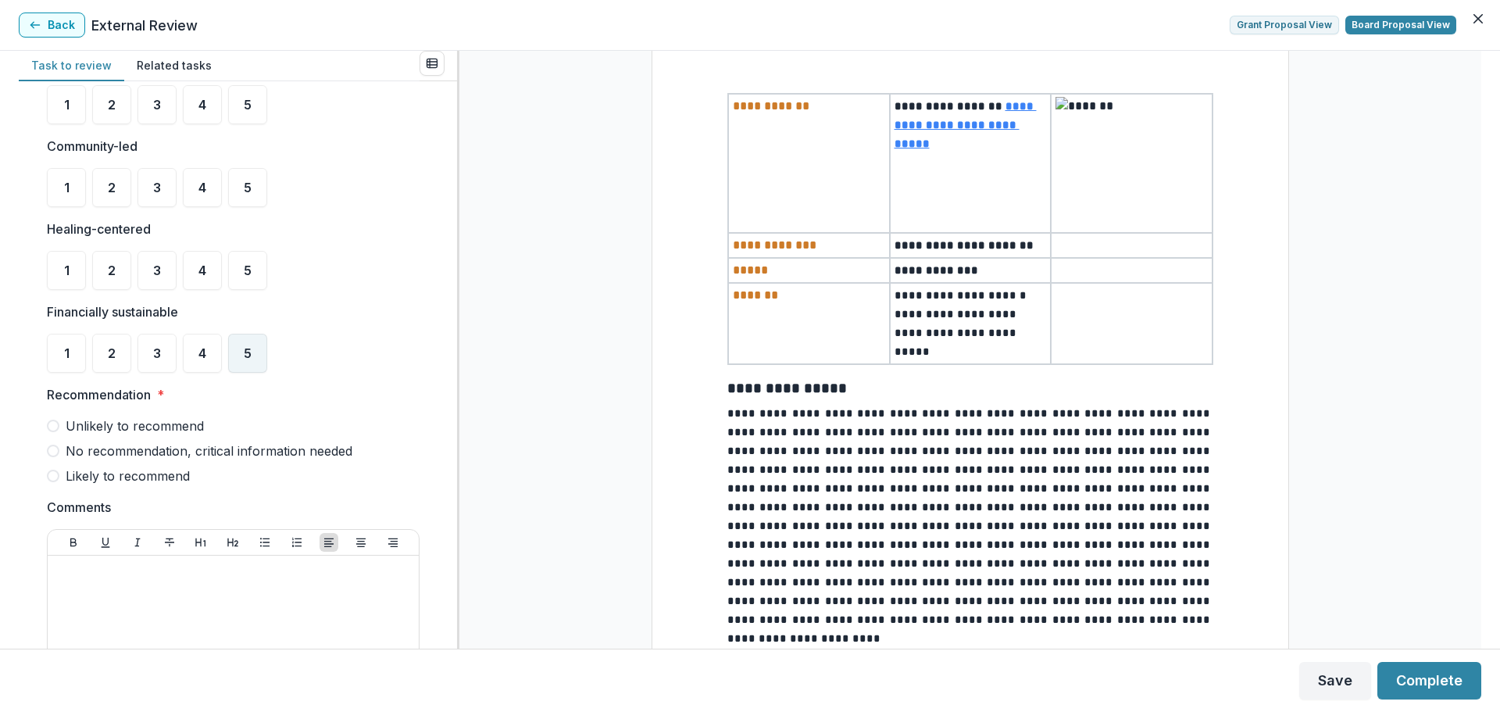
drag, startPoint x: 240, startPoint y: 358, endPoint x: 249, endPoint y: 358, distance: 9.4
click at [240, 357] on div "5" at bounding box center [247, 353] width 39 height 39
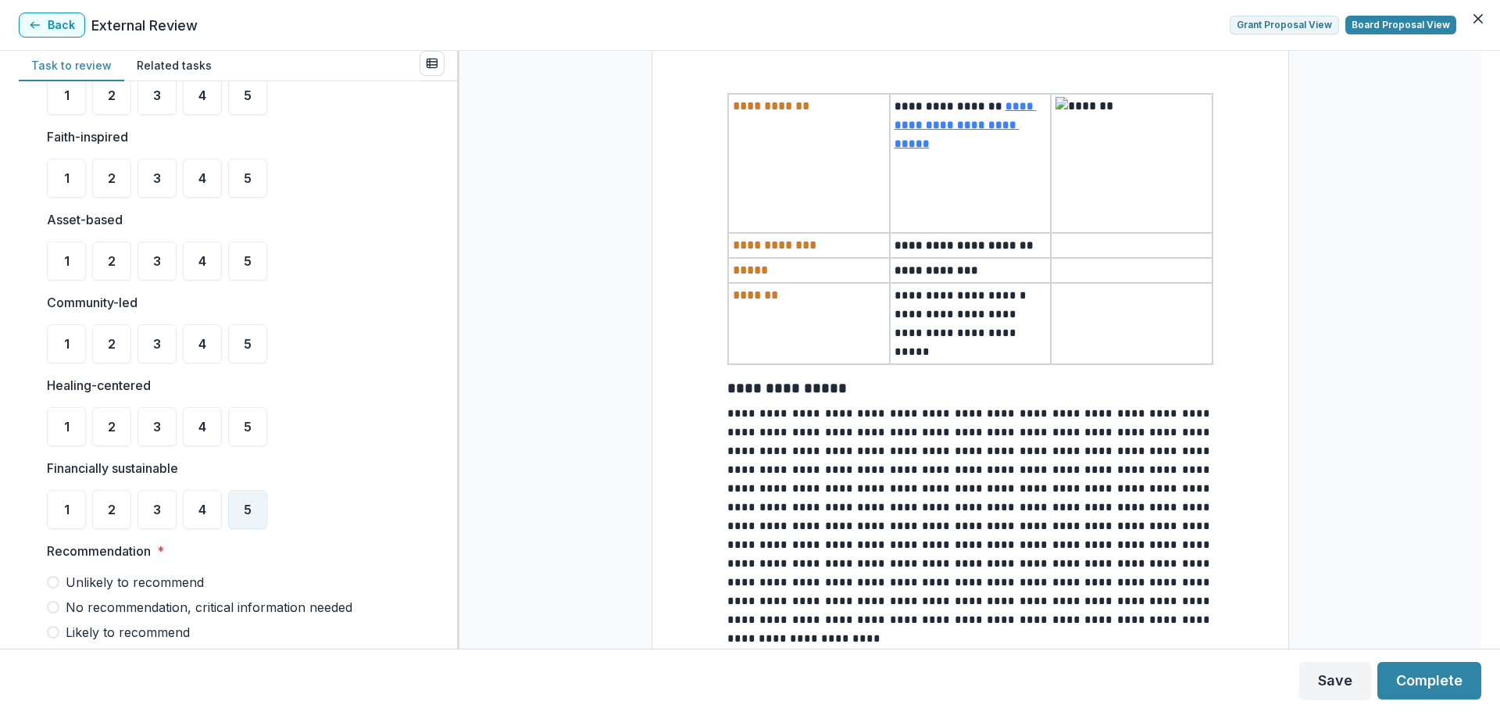
scroll to position [312, 0]
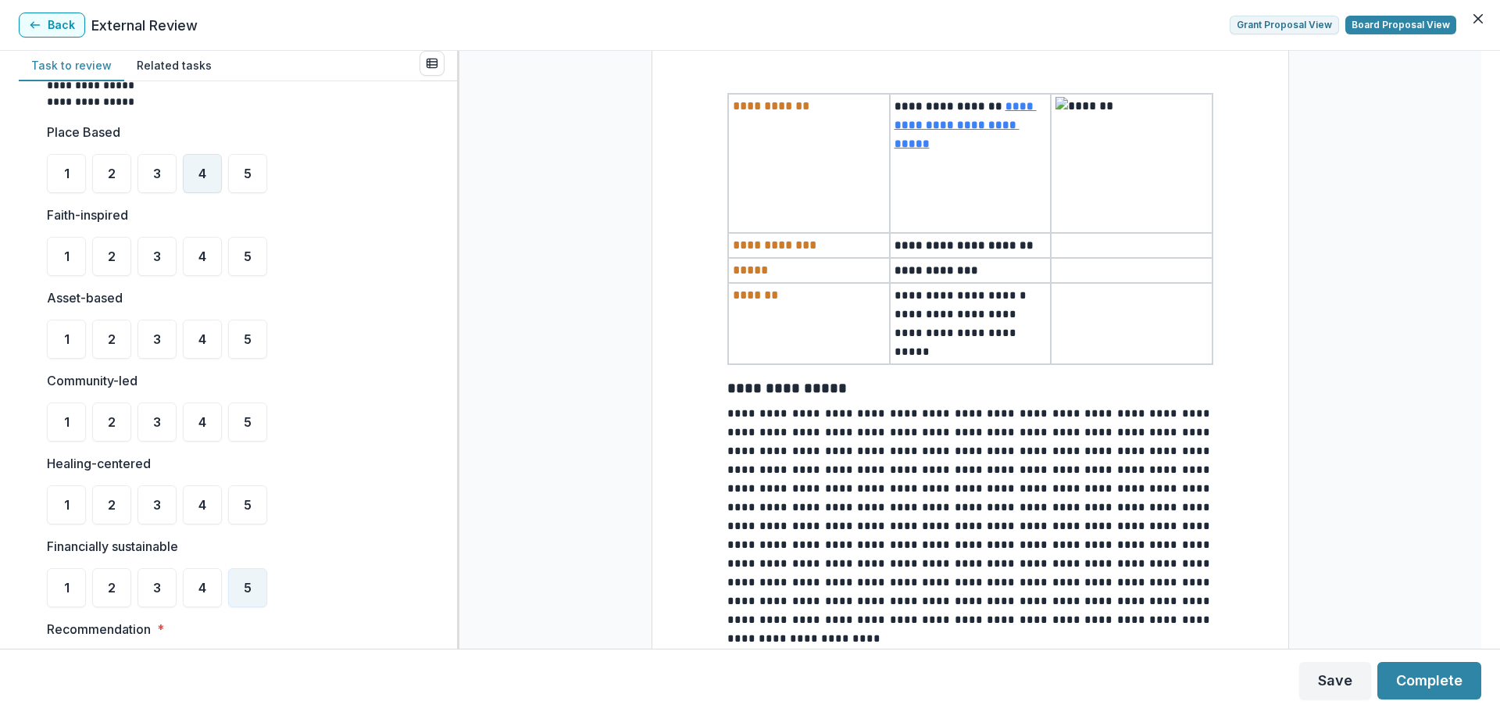
drag, startPoint x: 209, startPoint y: 166, endPoint x: 211, endPoint y: 157, distance: 9.7
click at [211, 157] on div "4" at bounding box center [202, 173] width 39 height 39
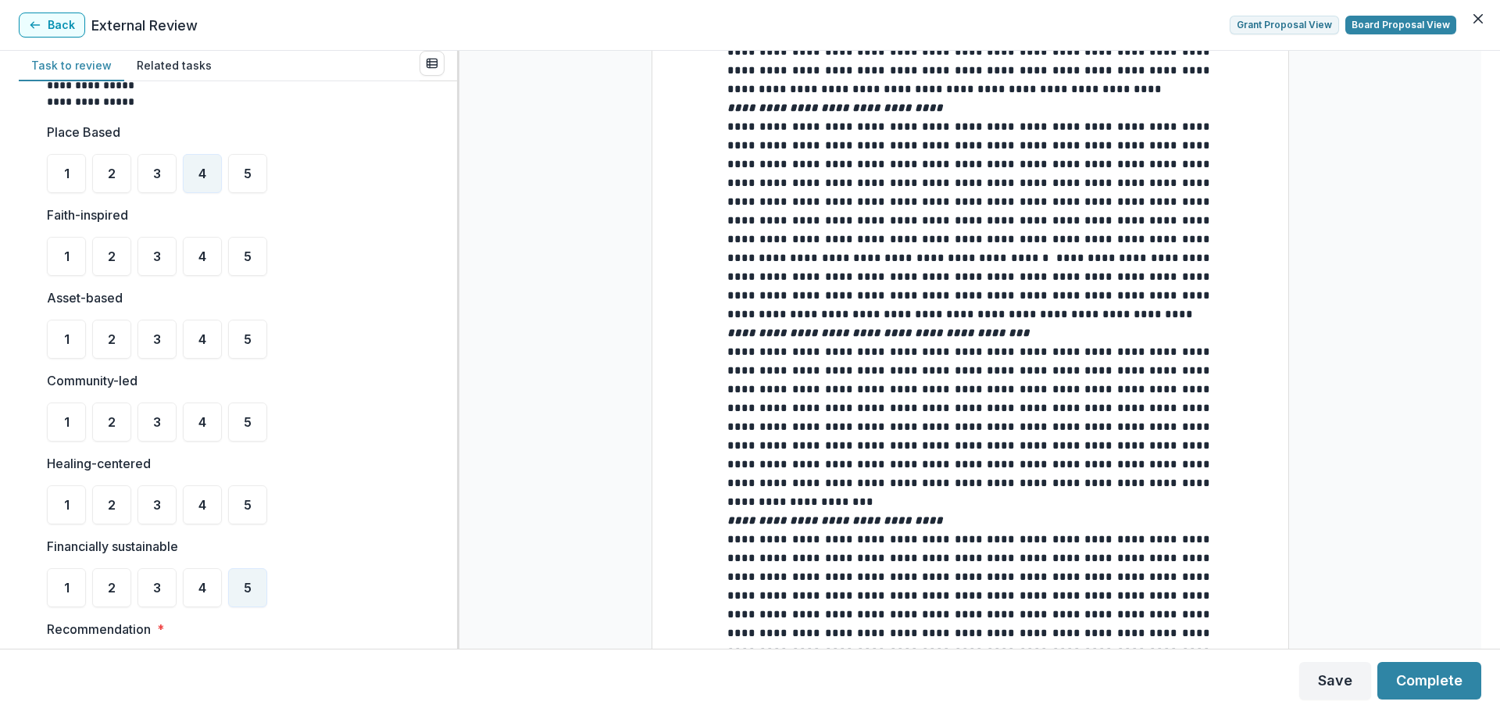
scroll to position [859, 0]
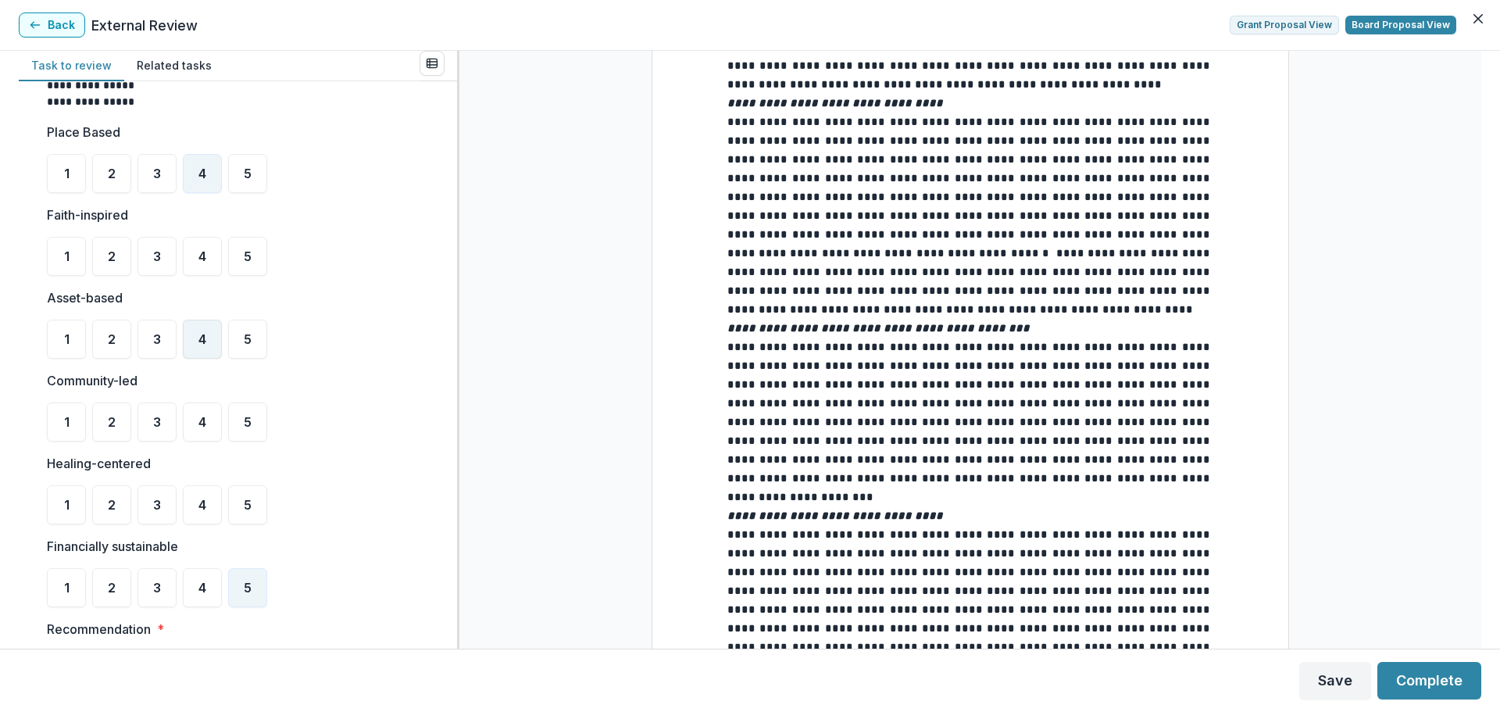
click at [214, 334] on div "4" at bounding box center [202, 338] width 39 height 39
drag, startPoint x: 241, startPoint y: 341, endPoint x: 248, endPoint y: 390, distance: 49.7
click at [241, 341] on div "5" at bounding box center [247, 338] width 39 height 39
click at [248, 503] on span "5" at bounding box center [248, 504] width 8 height 12
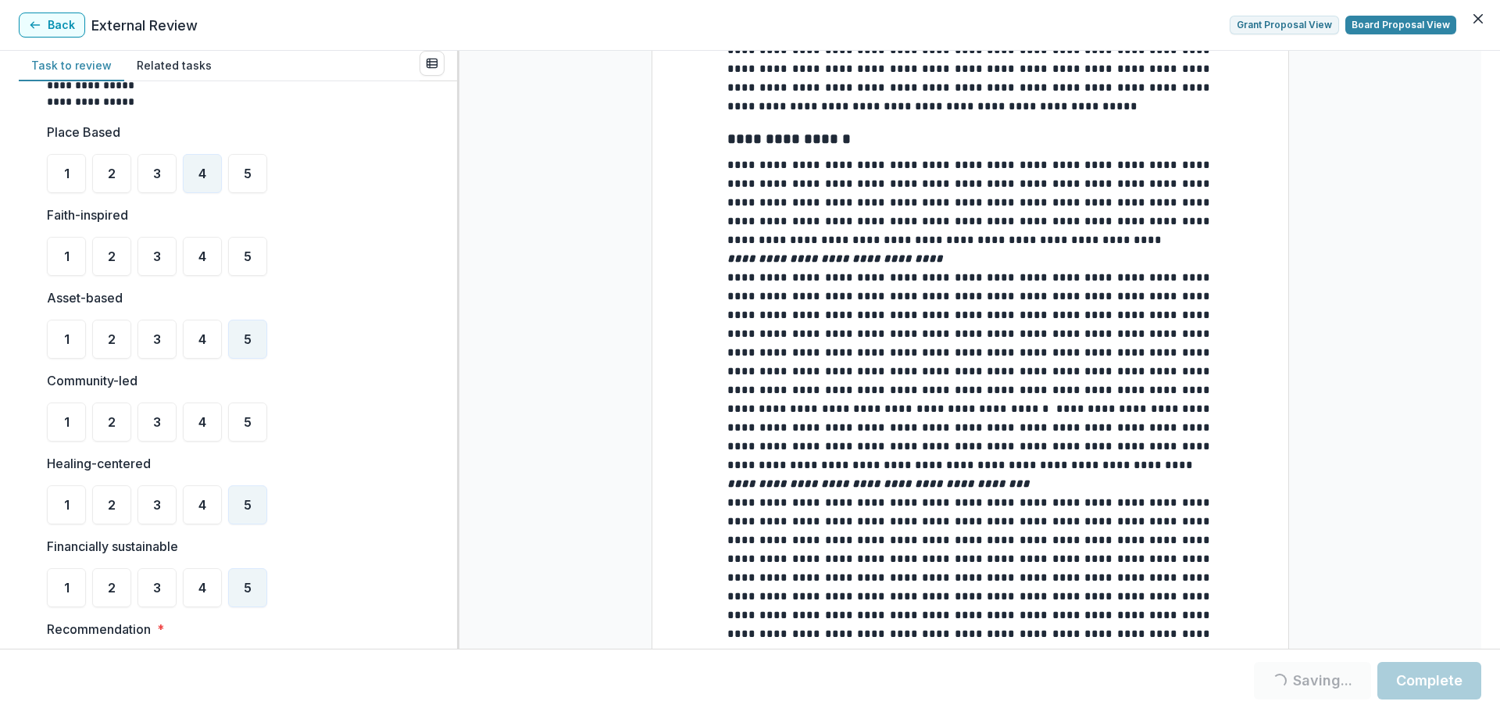
scroll to position [703, 0]
click at [209, 413] on div "4" at bounding box center [202, 421] width 39 height 39
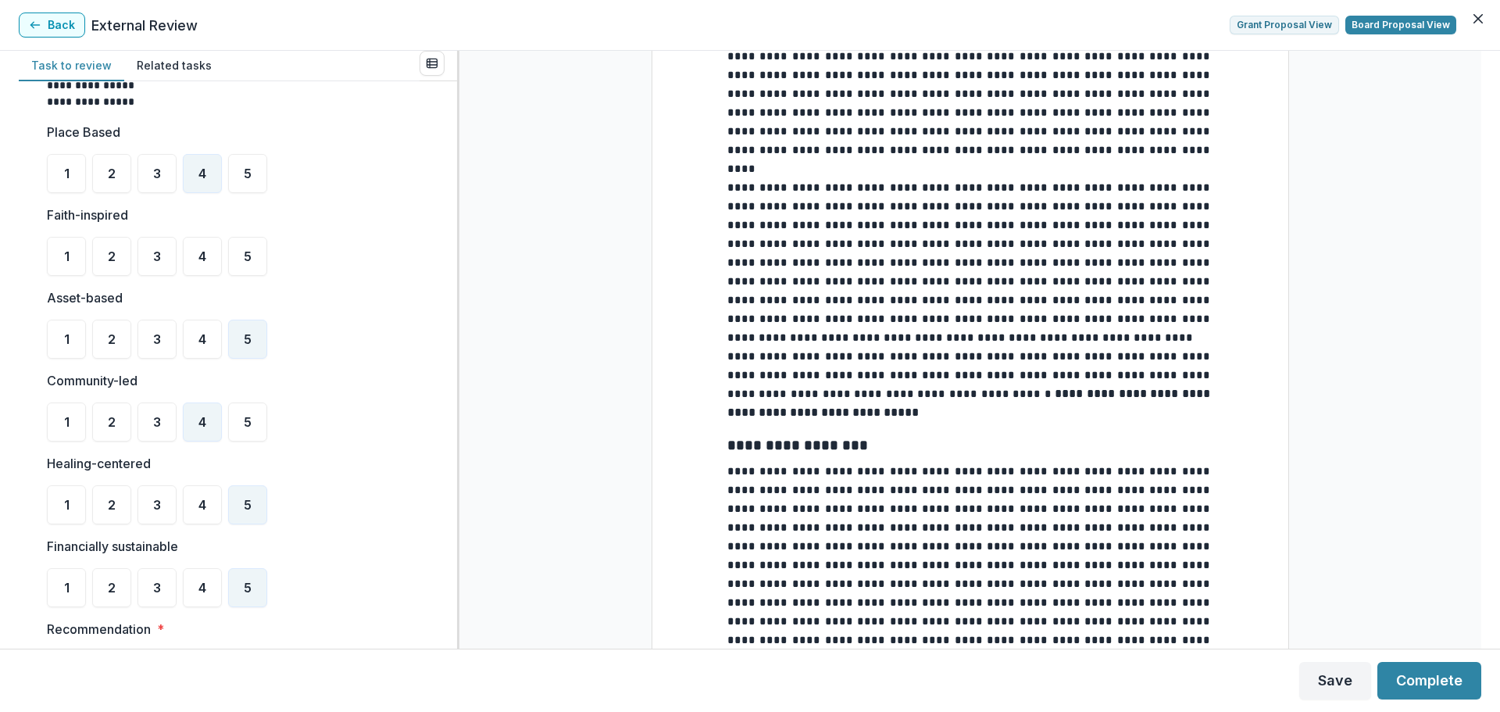
scroll to position [2109, 0]
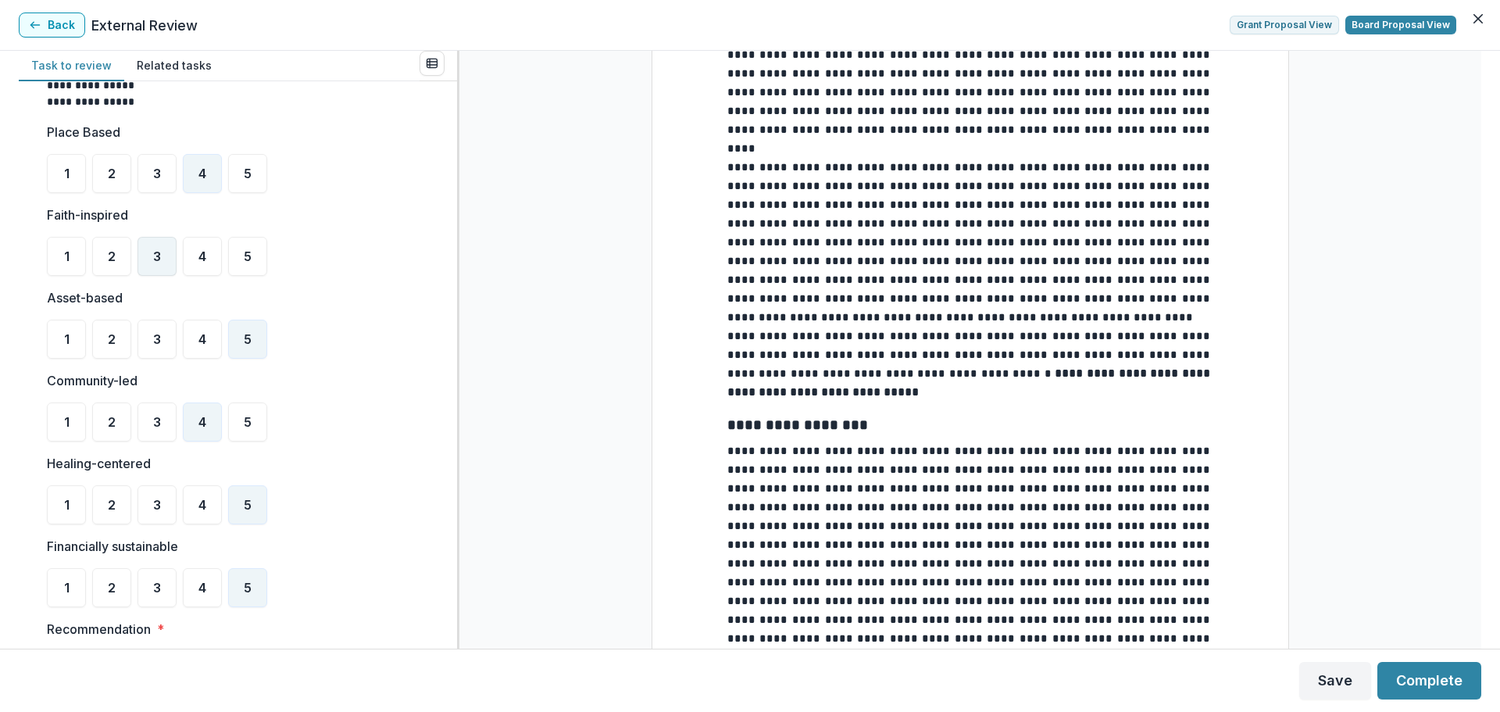
click at [148, 255] on div "3" at bounding box center [156, 256] width 39 height 39
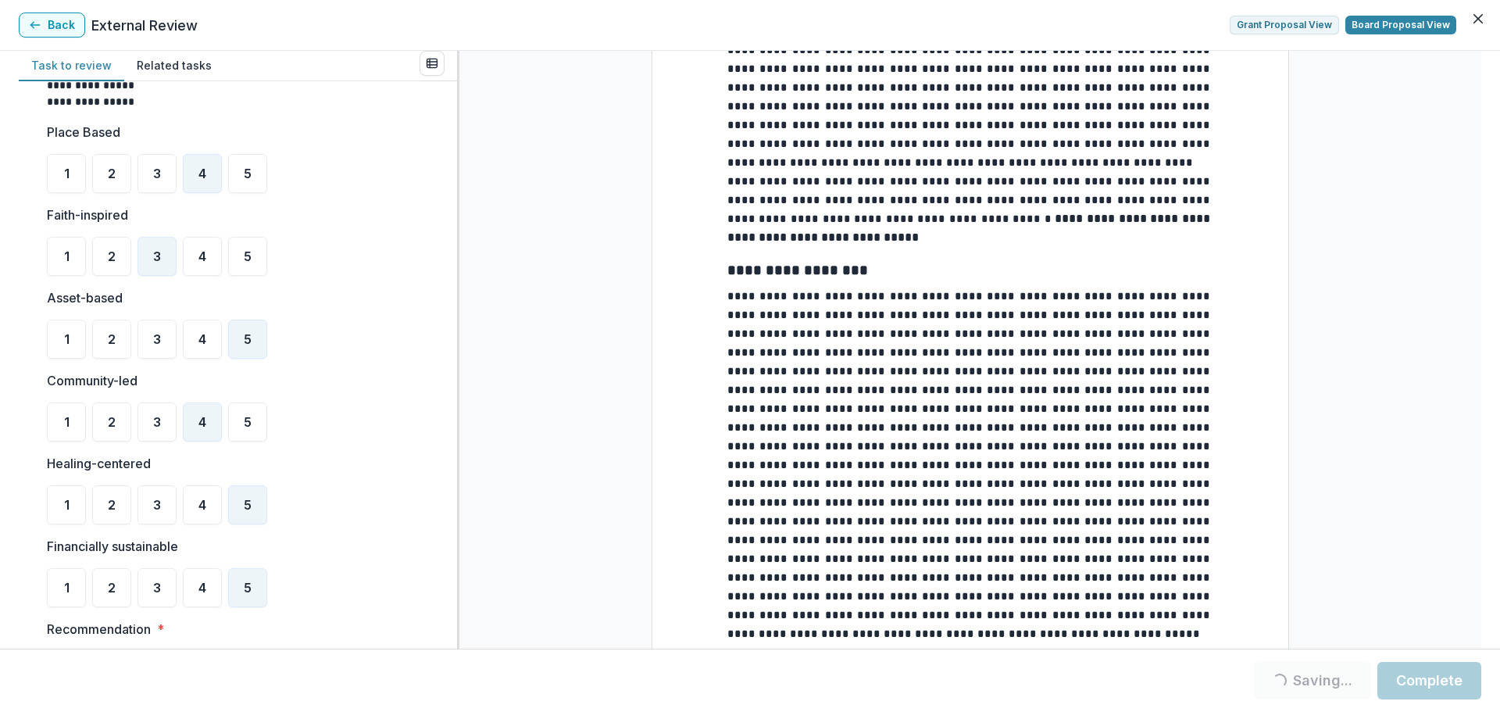
scroll to position [2265, 0]
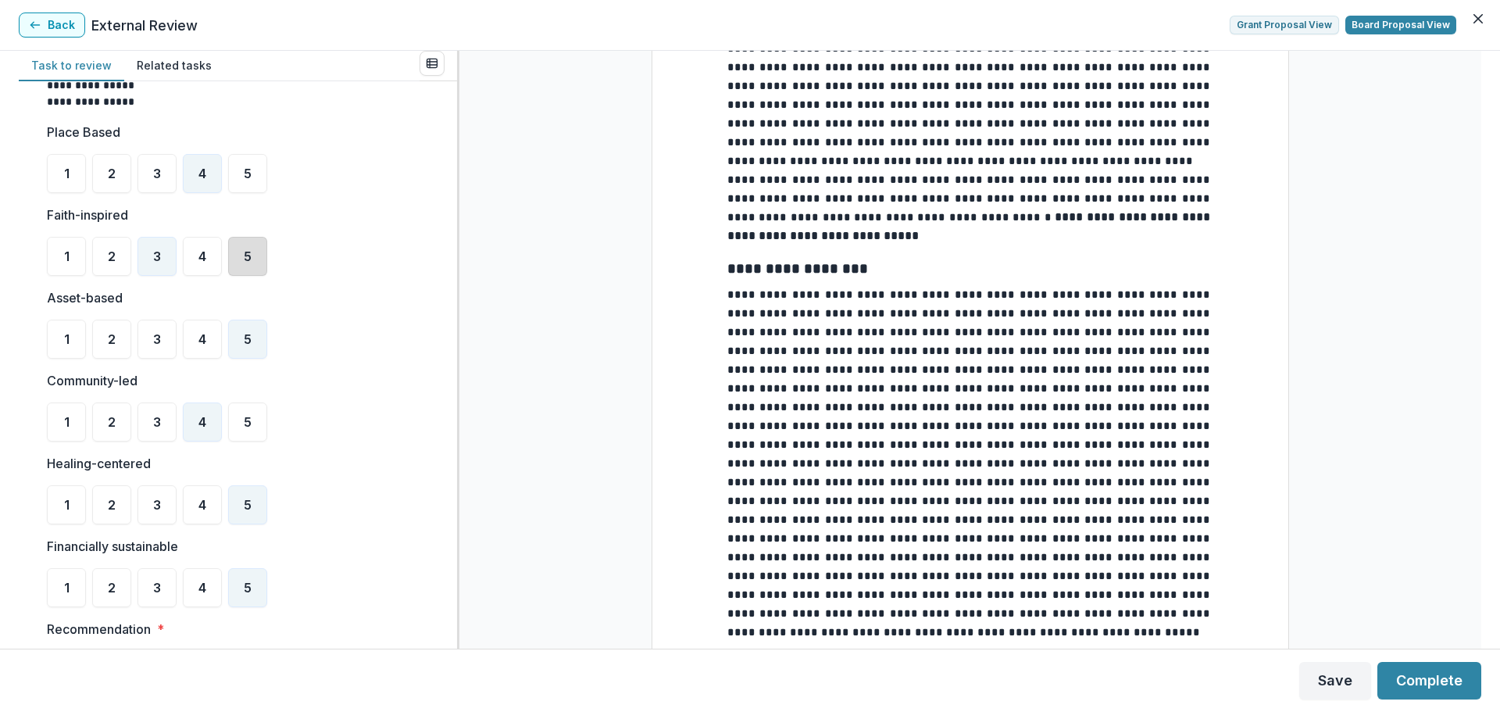
click at [243, 255] on div "5" at bounding box center [247, 256] width 39 height 39
click at [255, 165] on div "5" at bounding box center [247, 173] width 39 height 39
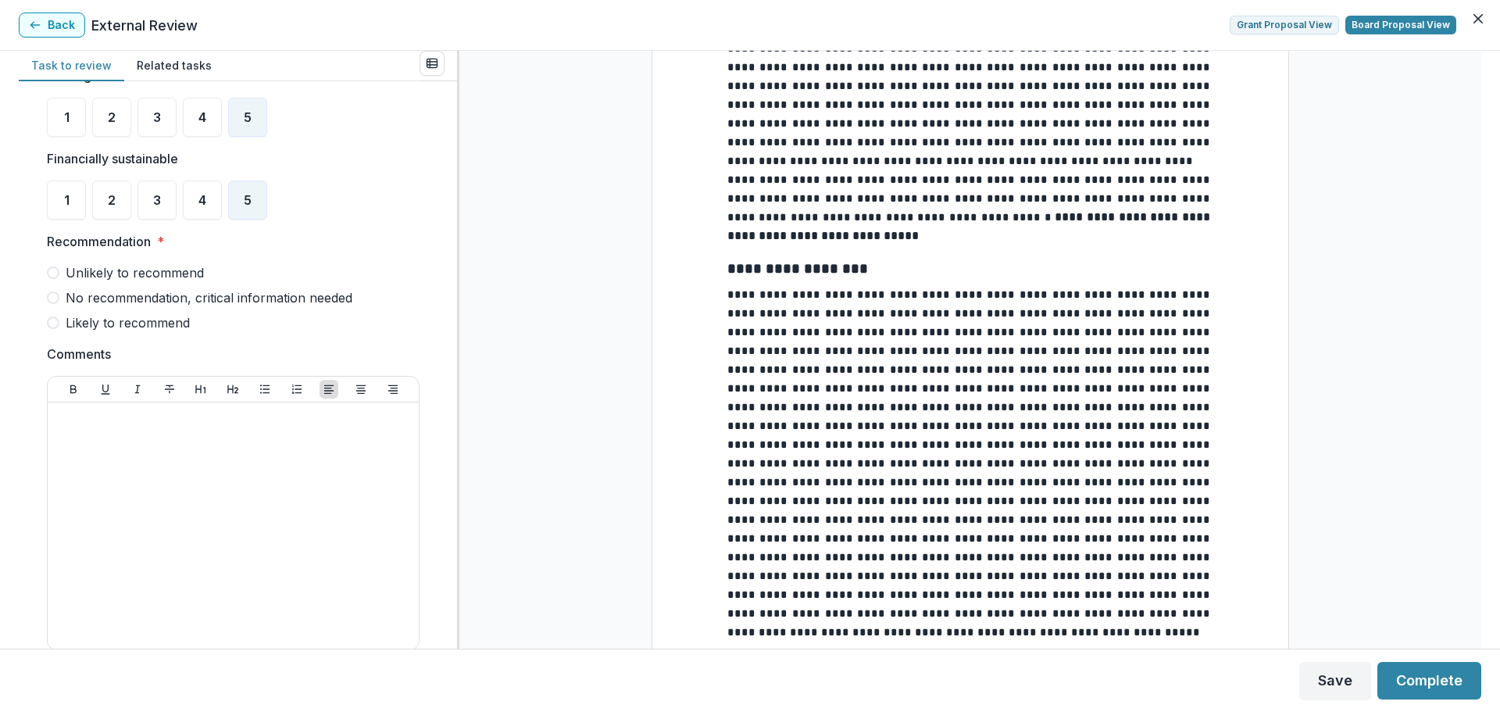
scroll to position [703, 0]
click at [54, 319] on span at bounding box center [53, 319] width 12 height 12
click at [1411, 679] on button "Complete" at bounding box center [1429, 680] width 104 height 37
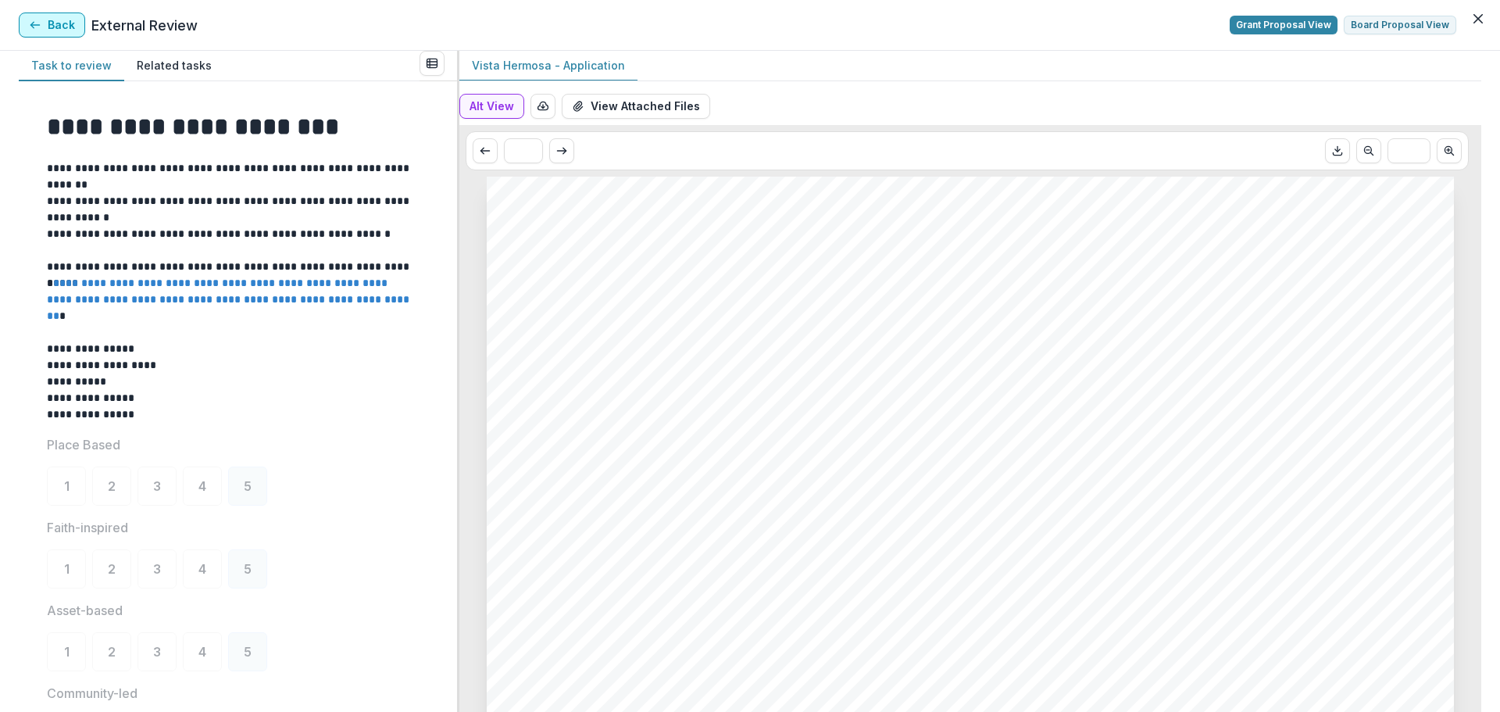
click at [54, 26] on button "Back" at bounding box center [52, 24] width 66 height 25
